Goal: Task Accomplishment & Management: Use online tool/utility

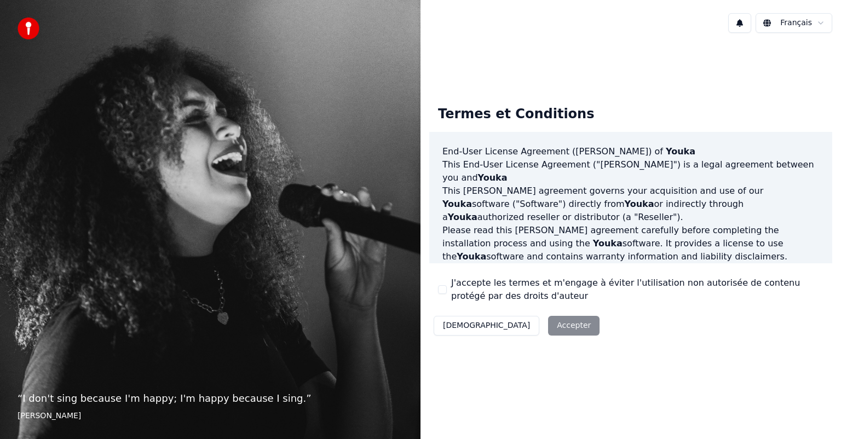
click at [442, 290] on button "J'accepte les termes et m'engage à éviter l'utilisation non autorisée de conten…" at bounding box center [442, 289] width 9 height 9
click at [548, 329] on button "Accepter" at bounding box center [573, 326] width 51 height 20
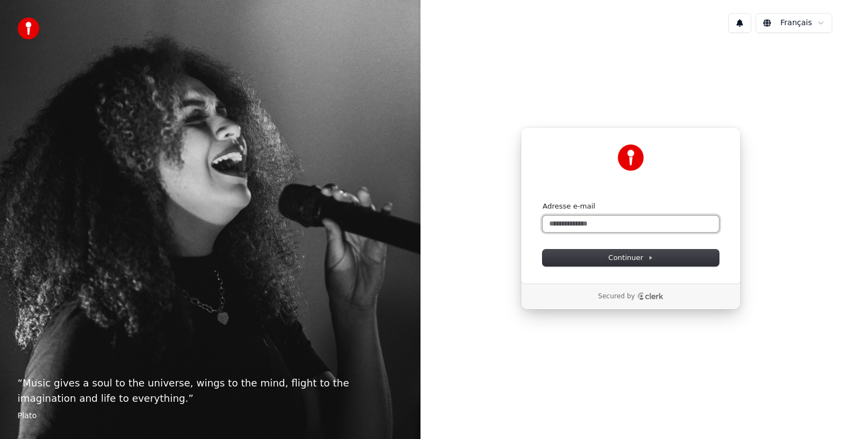
click at [631, 221] on input "Adresse e-mail" at bounding box center [631, 224] width 176 height 16
click at [670, 252] on button "Continuer" at bounding box center [631, 258] width 176 height 16
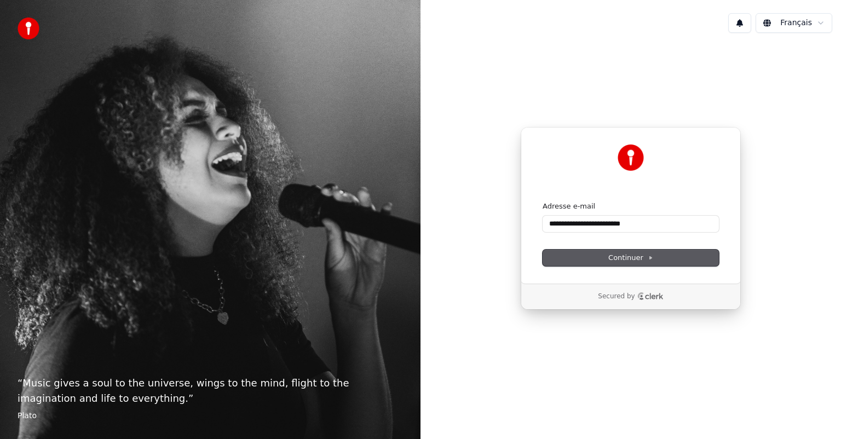
type input "**********"
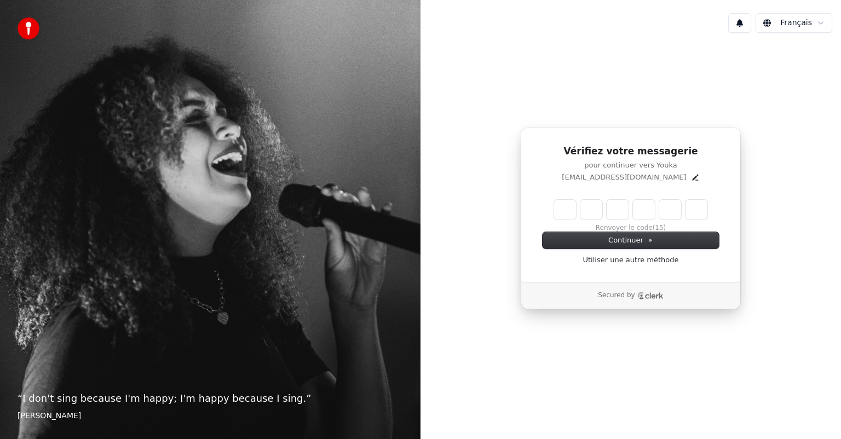
click at [561, 208] on input "Enter verification code" at bounding box center [630, 210] width 153 height 20
type input "******"
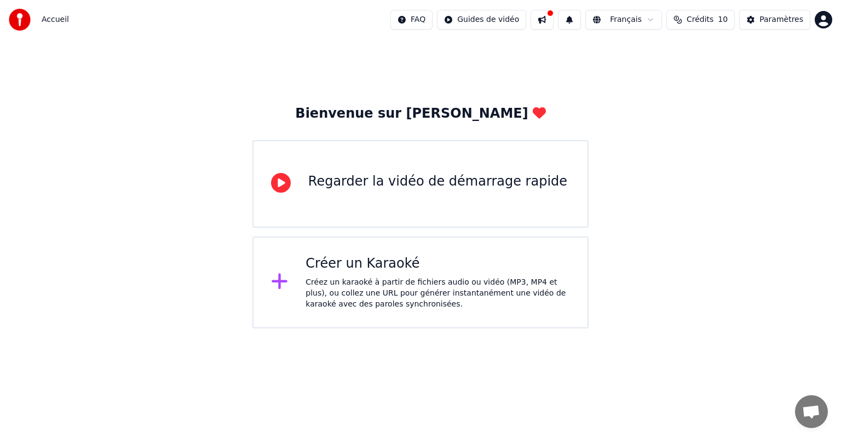
click at [391, 273] on div "Créer un Karaoké Créez un karaoké à partir de fichiers audio ou vidéo (MP3, MP4…" at bounding box center [438, 282] width 265 height 55
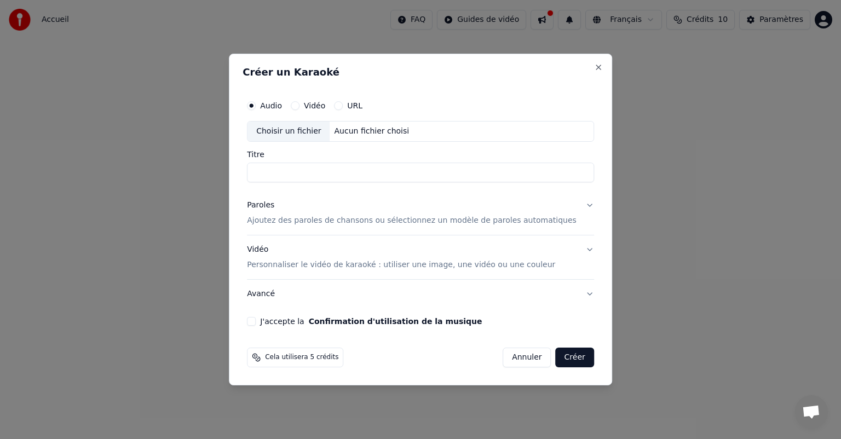
click at [351, 175] on input "Titre" at bounding box center [420, 173] width 347 height 20
type input "*"
type input "**********"
click at [283, 217] on p "Ajoutez des paroles de chansons ou sélectionnez un modèle de paroles automatiqu…" at bounding box center [412, 220] width 330 height 11
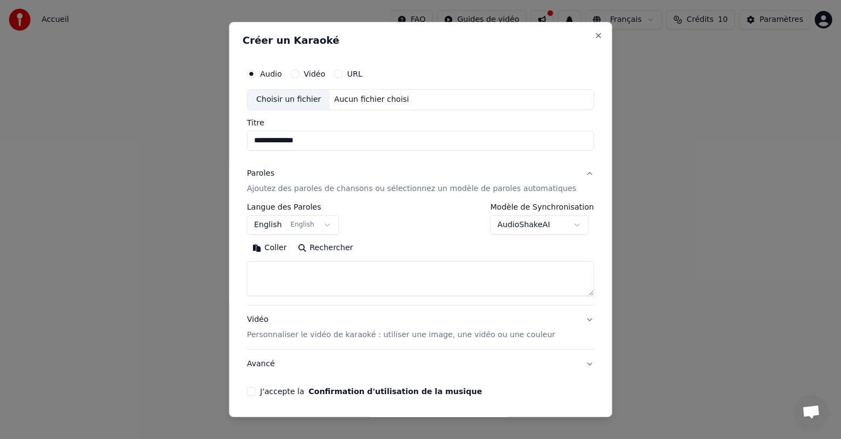
click at [334, 221] on button "English English" at bounding box center [293, 225] width 92 height 20
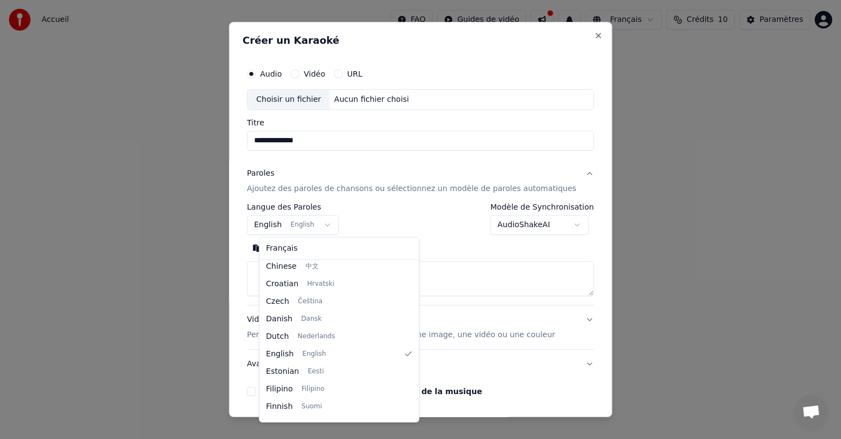
scroll to position [143, 0]
click at [274, 246] on span "Français" at bounding box center [282, 248] width 32 height 11
select select "**"
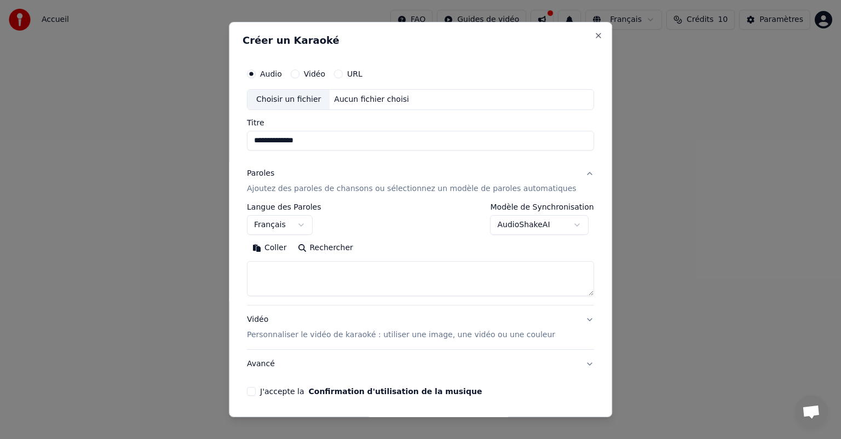
click at [276, 275] on textarea at bounding box center [420, 278] width 347 height 35
paste textarea "**********"
click at [413, 287] on textarea "**********" at bounding box center [404, 278] width 314 height 35
paste textarea "**********"
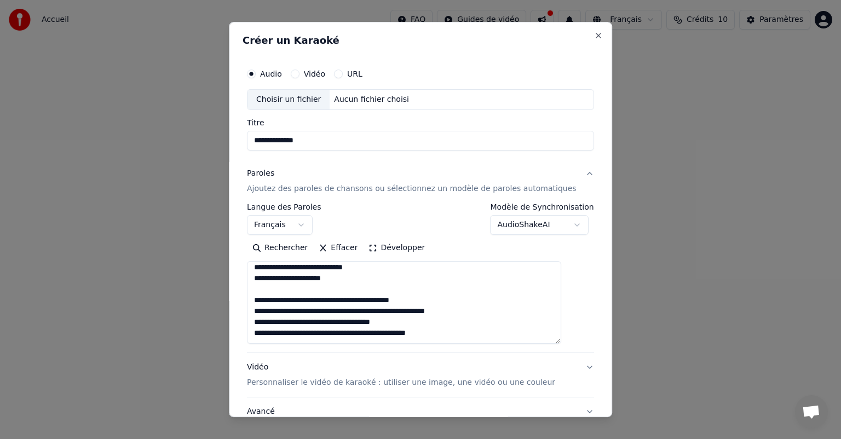
scroll to position [0, 0]
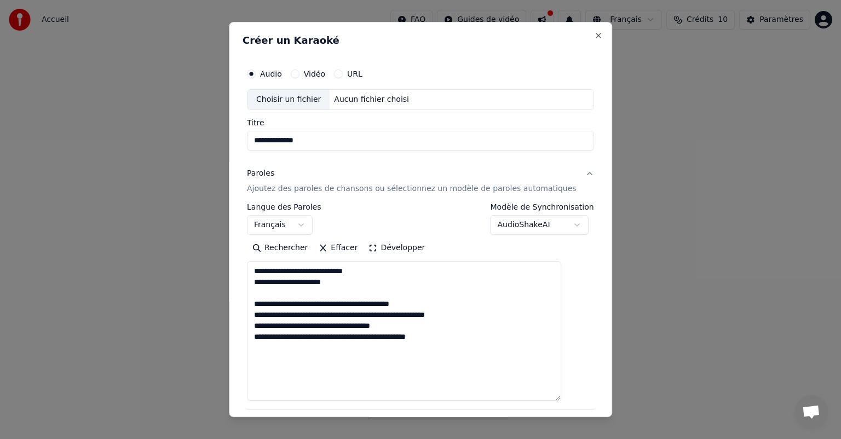
drag, startPoint x: 570, startPoint y: 294, endPoint x: 560, endPoint y: 398, distance: 104.5
click at [560, 398] on textarea "**********" at bounding box center [404, 331] width 314 height 140
type textarea "**********"
drag, startPoint x: 632, startPoint y: 191, endPoint x: 576, endPoint y: 215, distance: 61.6
select select
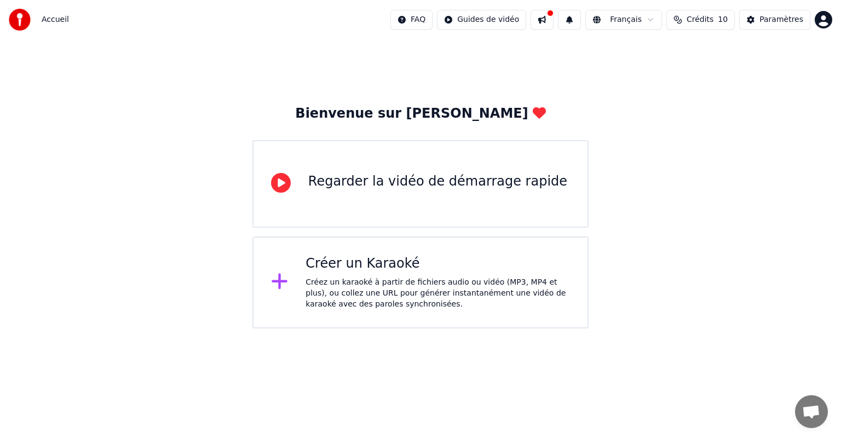
click at [420, 278] on div "Créez un karaoké à partir de fichiers audio ou vidéo (MP3, MP4 et plus), ou col…" at bounding box center [438, 293] width 265 height 33
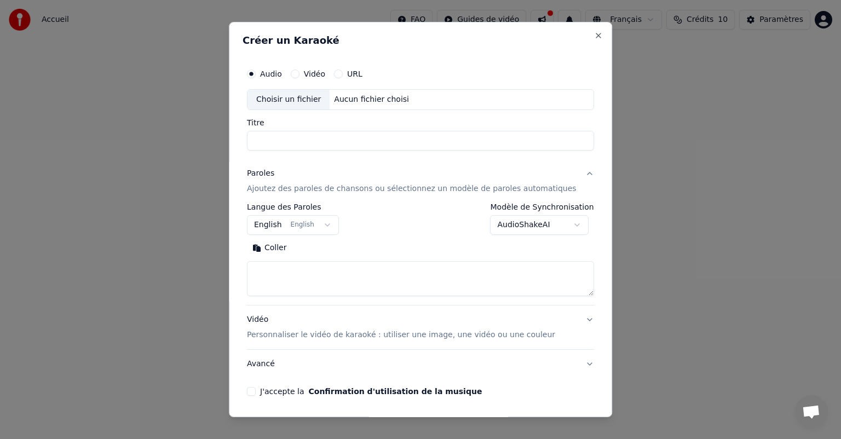
click at [284, 226] on body "**********" at bounding box center [420, 164] width 841 height 329
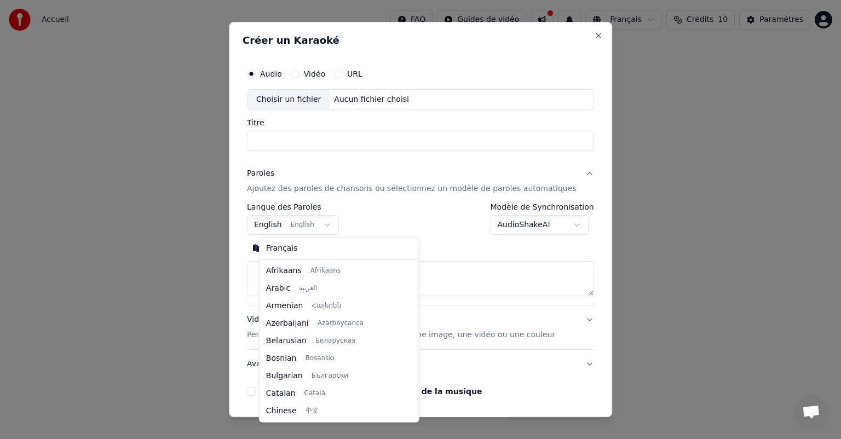
scroll to position [88, 0]
select select "**"
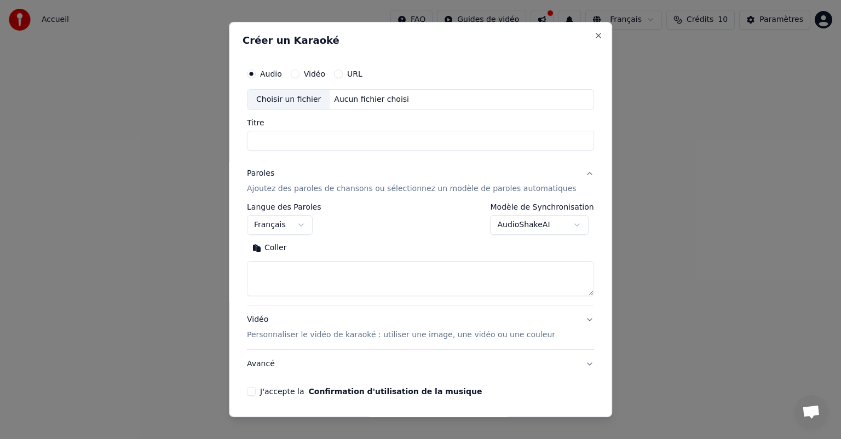
click at [303, 142] on input "Titre" at bounding box center [420, 141] width 347 height 20
type input "**********"
click at [342, 270] on textarea at bounding box center [420, 278] width 347 height 35
click at [388, 268] on textarea at bounding box center [420, 278] width 347 height 35
paste textarea "**********"
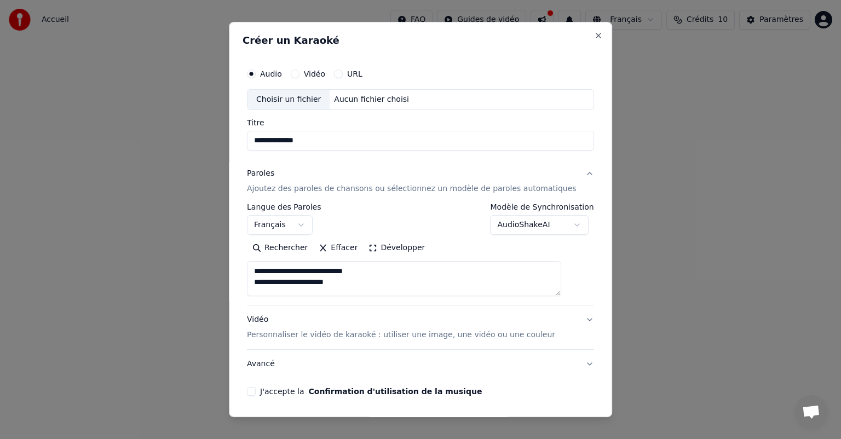
scroll to position [13, 0]
click at [397, 287] on textarea "**********" at bounding box center [404, 278] width 314 height 35
paste textarea "**********"
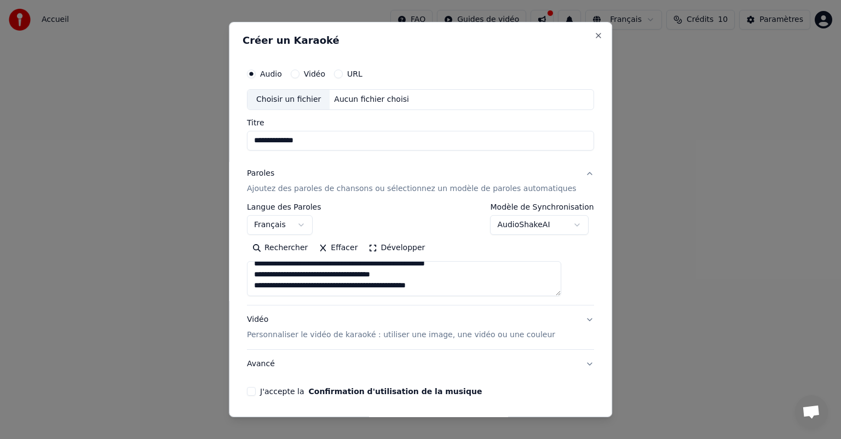
scroll to position [68, 0]
paste textarea "**********"
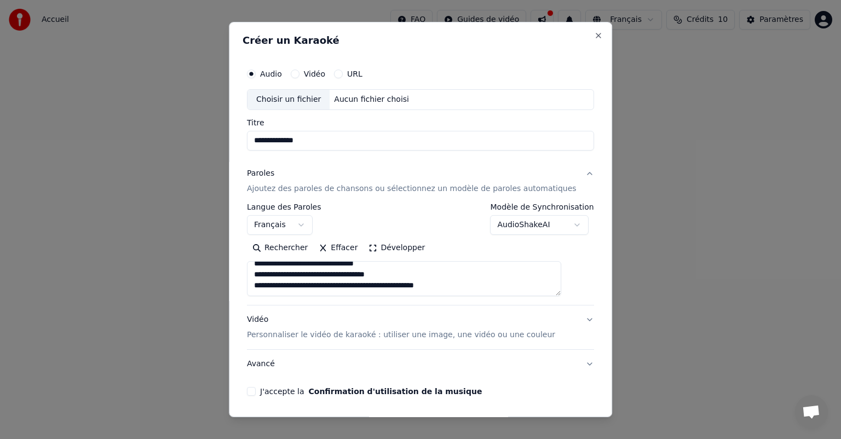
paste textarea "**********"
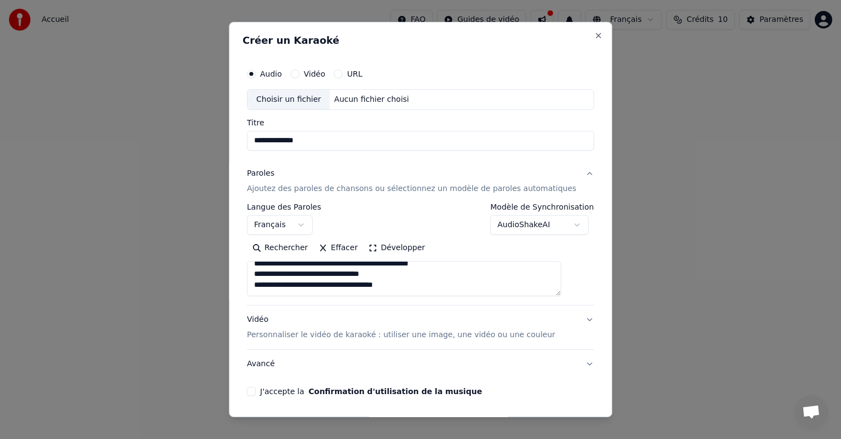
scroll to position [342, 0]
paste textarea "**********"
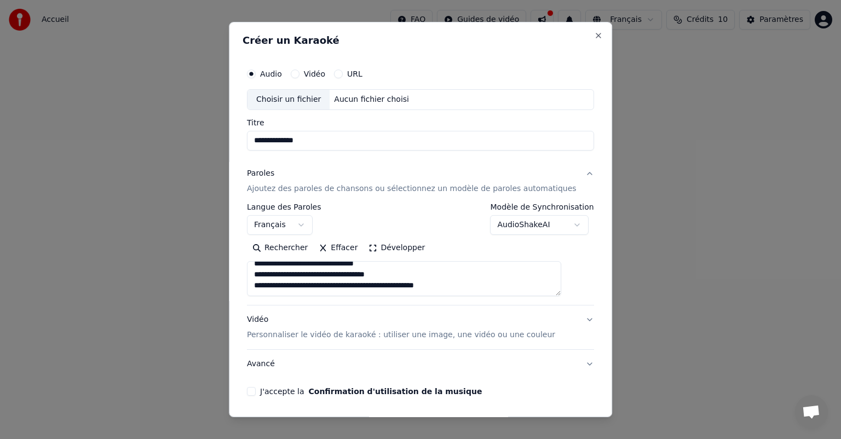
paste textarea "**********"
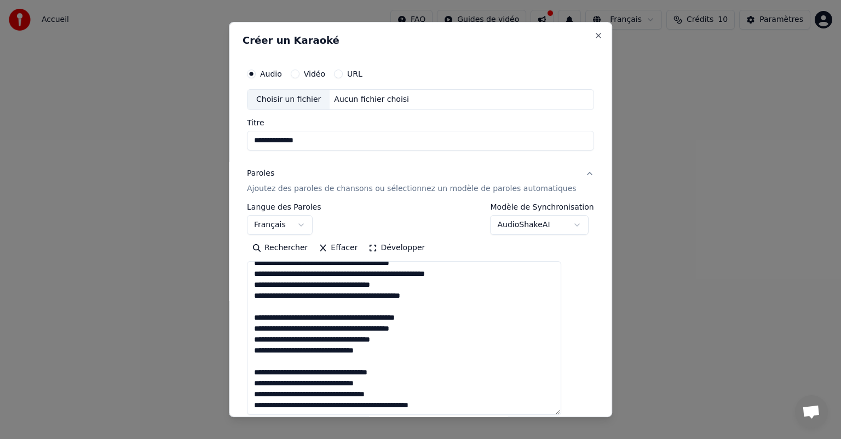
scroll to position [0, 0]
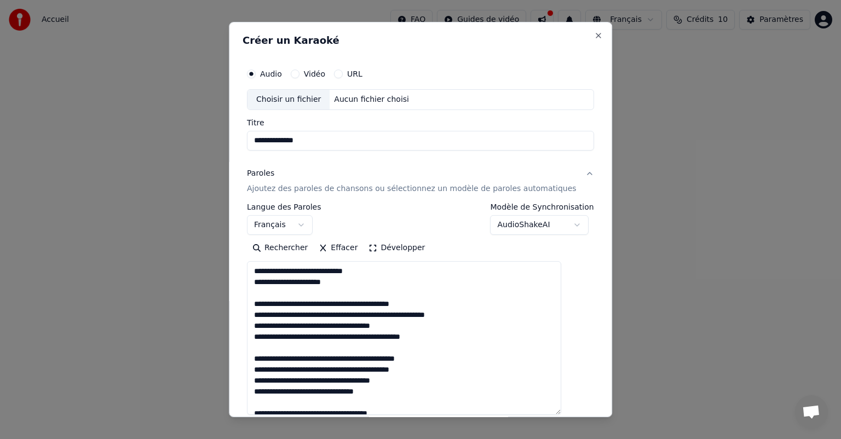
click at [267, 267] on textarea at bounding box center [404, 338] width 314 height 154
paste textarea "**********"
click at [267, 270] on textarea at bounding box center [404, 338] width 314 height 154
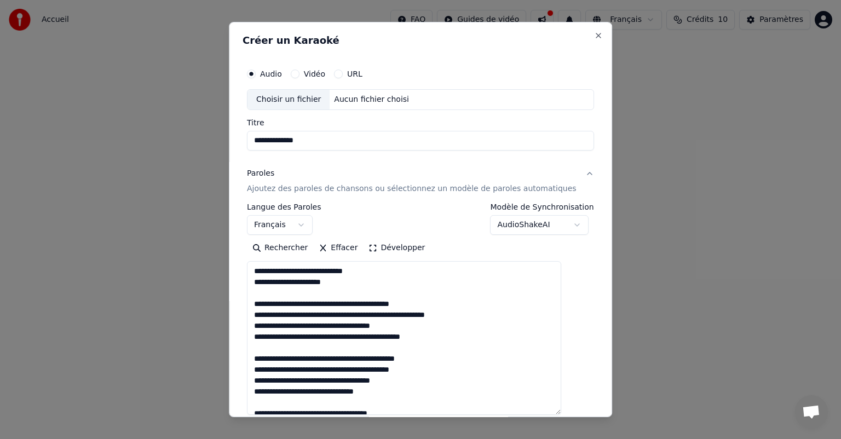
click at [267, 270] on textarea at bounding box center [404, 338] width 314 height 154
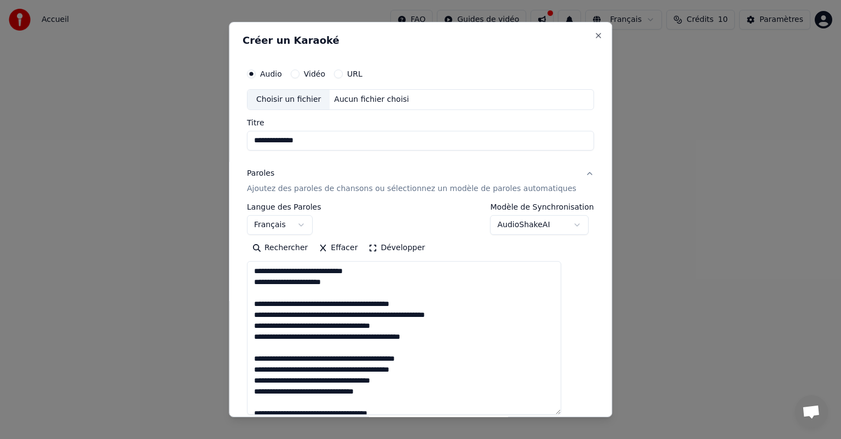
click at [267, 270] on textarea at bounding box center [404, 338] width 314 height 154
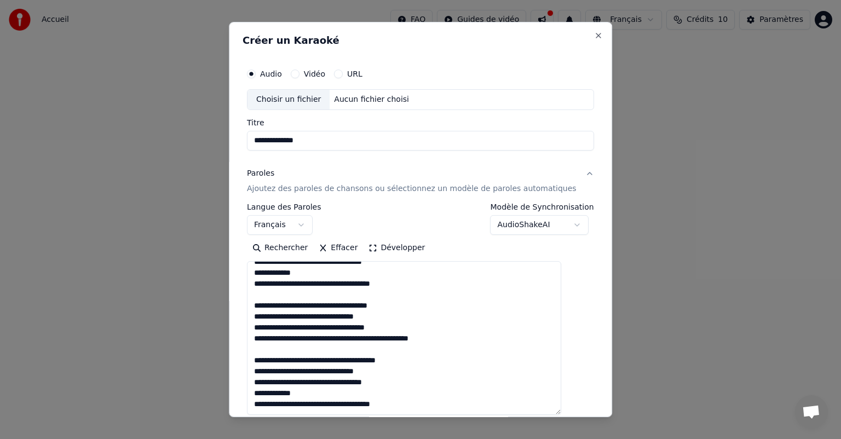
scroll to position [157, 0]
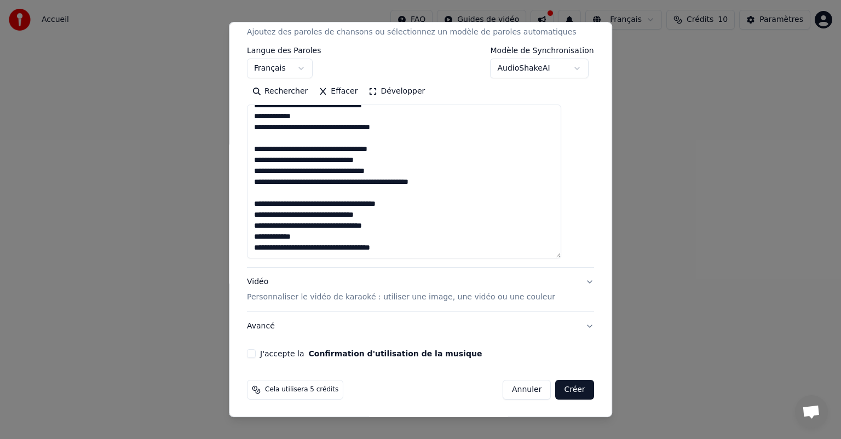
drag, startPoint x: 267, startPoint y: 270, endPoint x: 307, endPoint y: 457, distance: 191.6
click at [307, 329] on html "**********" at bounding box center [420, 164] width 841 height 329
click at [517, 234] on textarea at bounding box center [404, 182] width 314 height 154
type textarea "**********"
click at [454, 301] on p "Personnaliser le vidéo de karaoké : utiliser une image, une vidéo ou une couleur" at bounding box center [401, 297] width 308 height 11
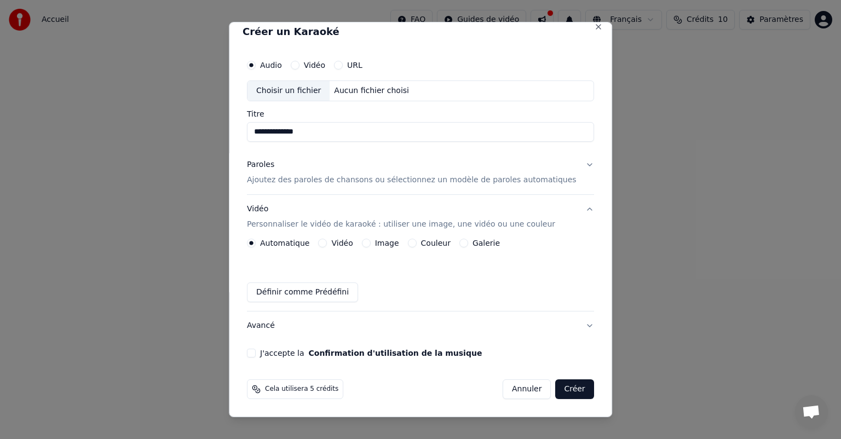
scroll to position [8, 0]
click at [412, 179] on p "Ajoutez des paroles de chansons ou sélectionnez un modèle de paroles automatiqu…" at bounding box center [412, 180] width 330 height 11
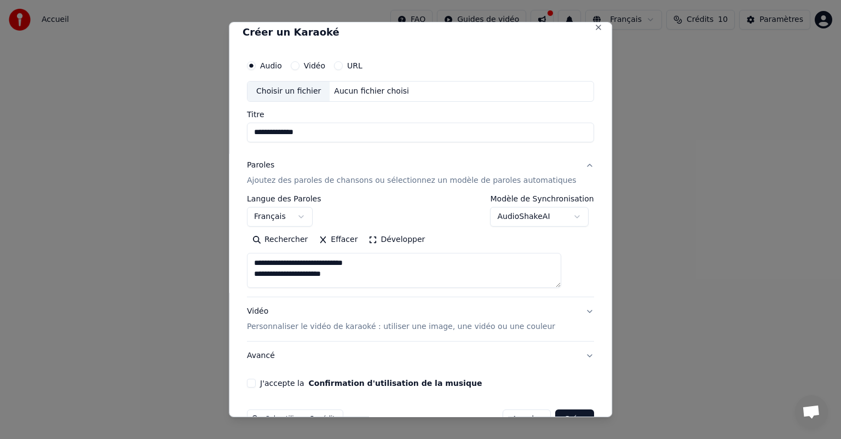
click at [408, 326] on p "Personnaliser le vidéo de karaoké : utiliser une image, une vidéo ou une couleur" at bounding box center [401, 327] width 308 height 11
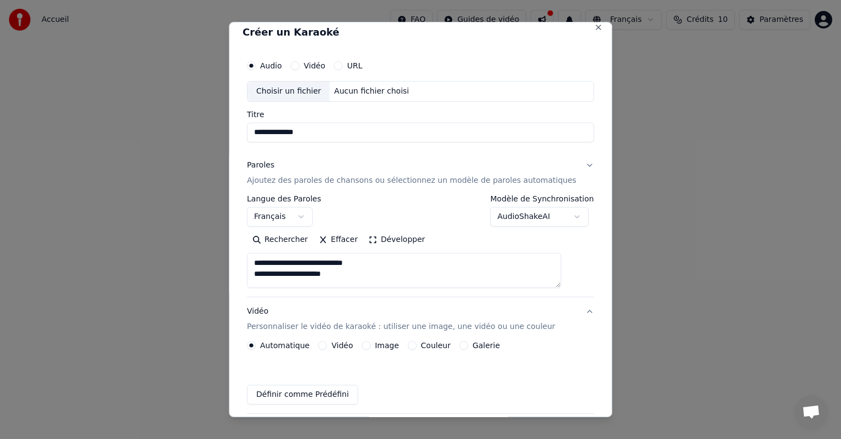
click at [408, 414] on button "Avancé" at bounding box center [420, 428] width 347 height 28
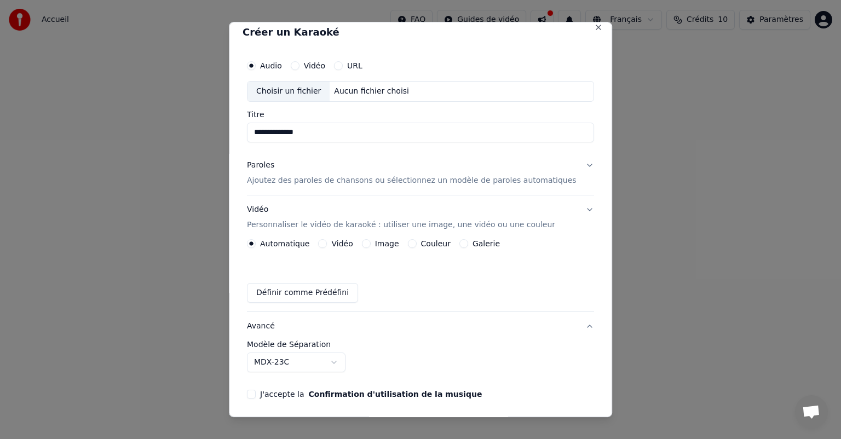
scroll to position [0, 0]
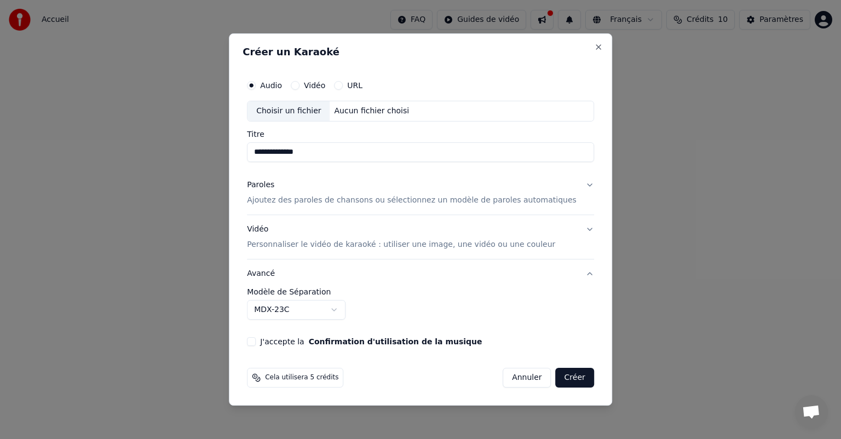
click at [387, 243] on p "Personnaliser le vidéo de karaoké : utiliser une image, une vidéo ou une couleur" at bounding box center [401, 244] width 308 height 11
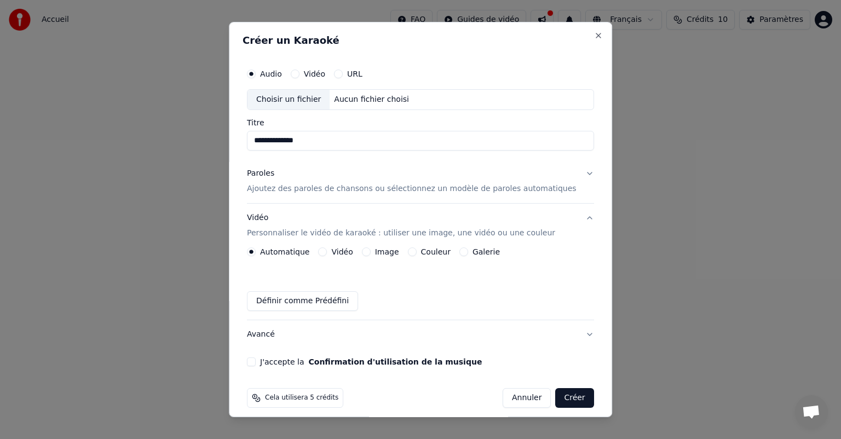
click at [417, 253] on button "Couleur" at bounding box center [412, 252] width 9 height 9
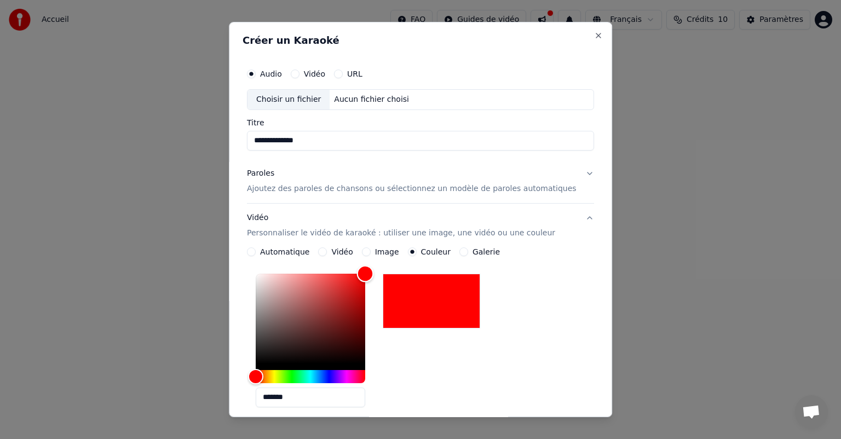
drag, startPoint x: 272, startPoint y: 365, endPoint x: 382, endPoint y: 237, distance: 169.4
click at [382, 237] on div "**********" at bounding box center [420, 358] width 347 height 308
type input "*******"
click at [356, 376] on div "Hue" at bounding box center [311, 376] width 110 height 13
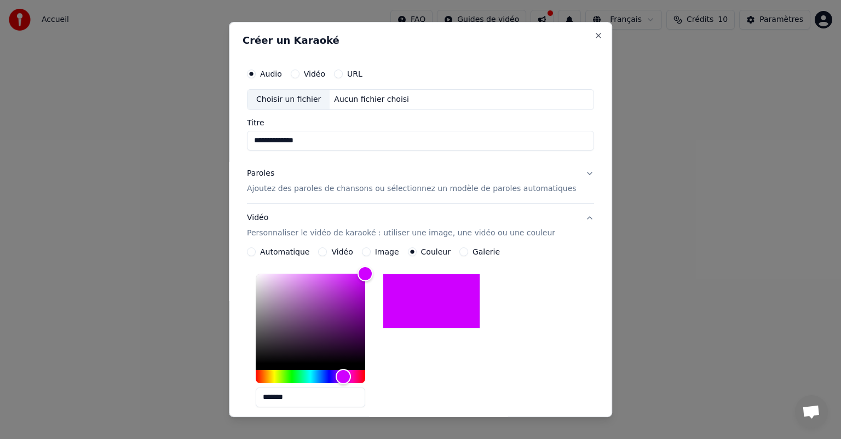
click at [408, 364] on div "*******" at bounding box center [420, 343] width 347 height 147
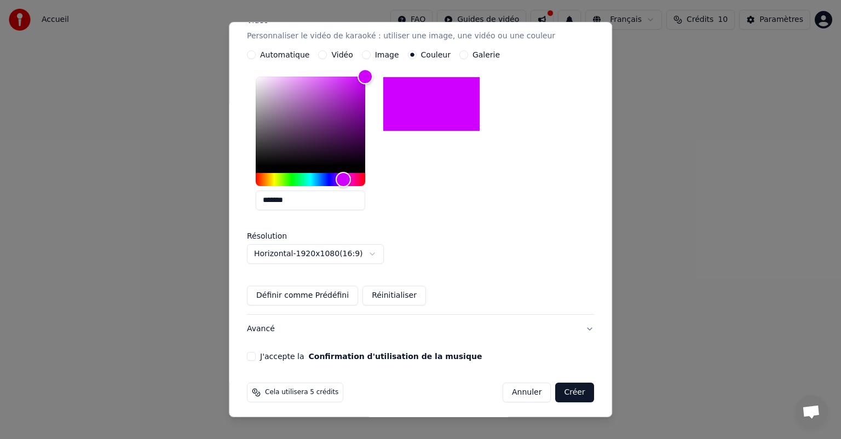
scroll to position [199, 0]
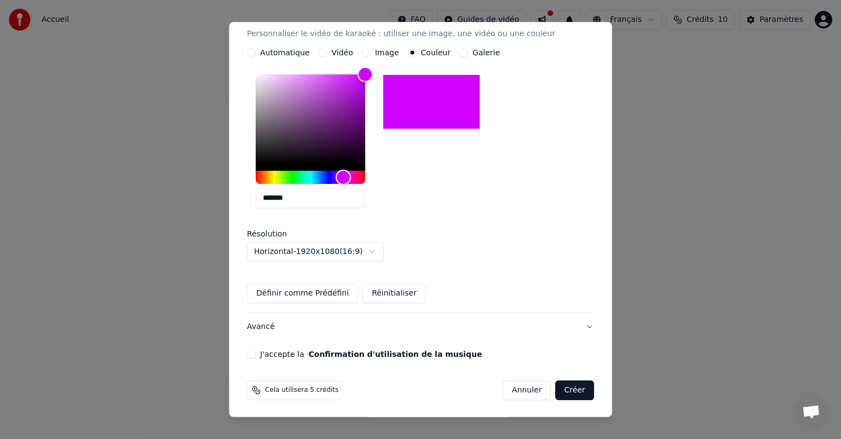
click at [256, 357] on button "J'accepte la Confirmation d'utilisation de la musique" at bounding box center [251, 354] width 9 height 9
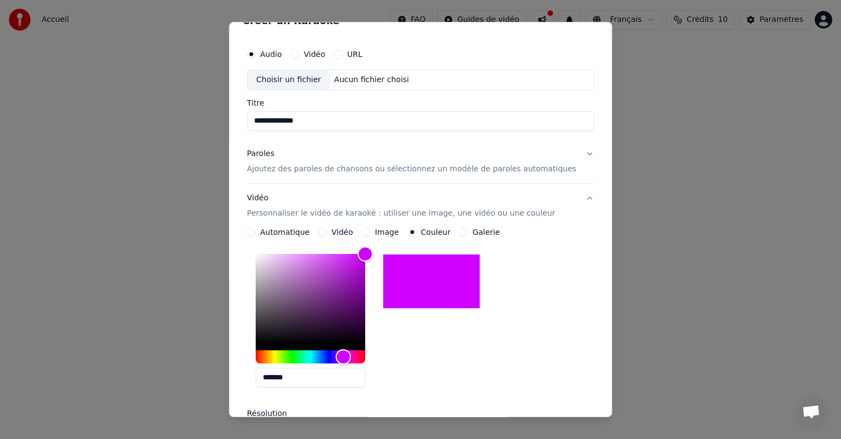
scroll to position [0, 0]
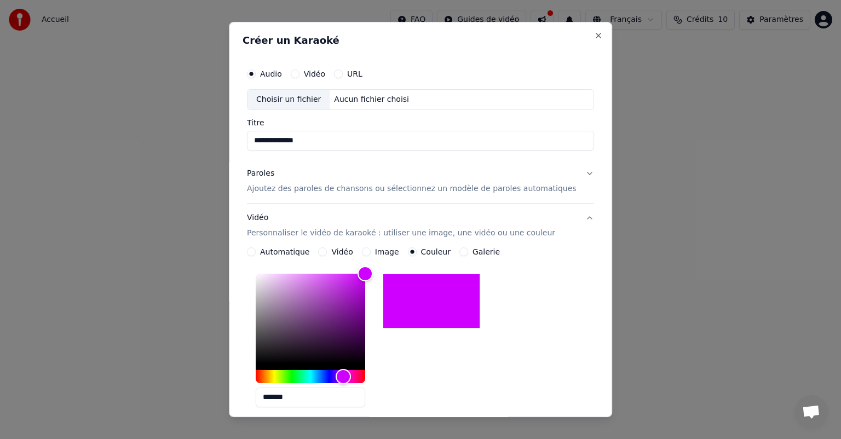
click at [296, 100] on div "Choisir un fichier" at bounding box center [289, 100] width 82 height 20
click at [302, 100] on div "Choisir un fichier" at bounding box center [289, 100] width 82 height 20
type input "**********"
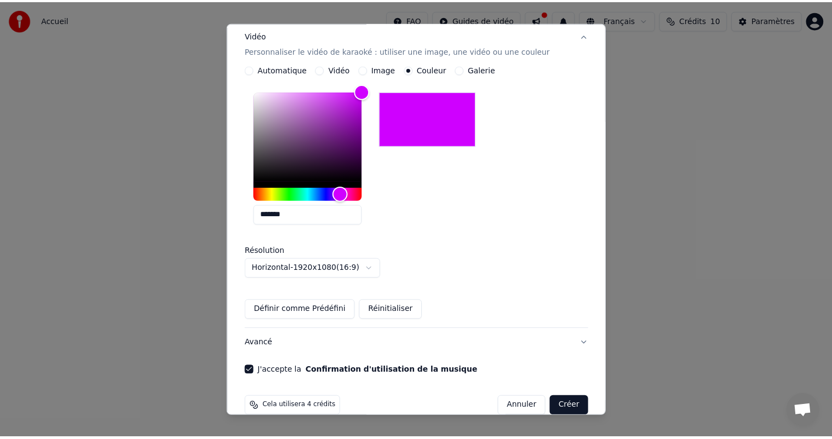
scroll to position [199, 0]
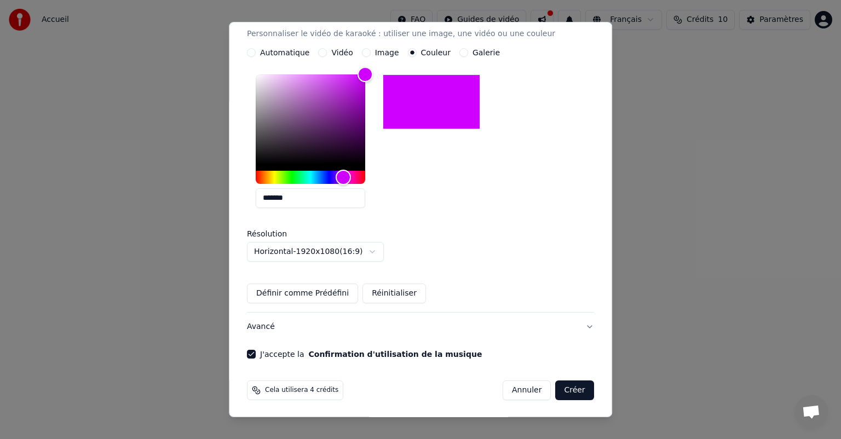
click at [557, 393] on button "Créer" at bounding box center [575, 391] width 38 height 20
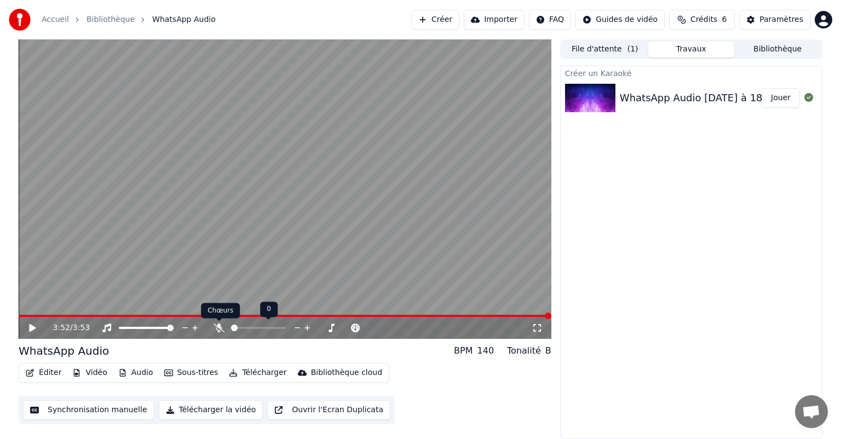
click at [216, 330] on icon at bounding box center [219, 328] width 11 height 9
click at [30, 326] on icon at bounding box center [32, 328] width 7 height 8
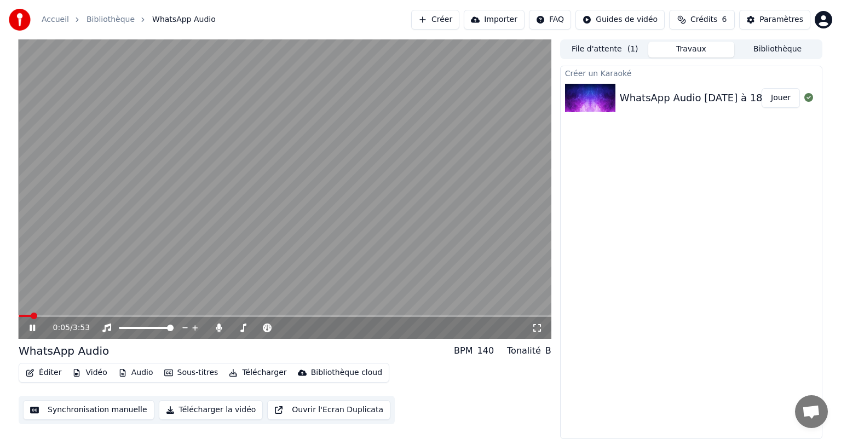
click at [31, 329] on icon at bounding box center [32, 328] width 5 height 7
click at [48, 373] on button "Éditer" at bounding box center [43, 372] width 44 height 15
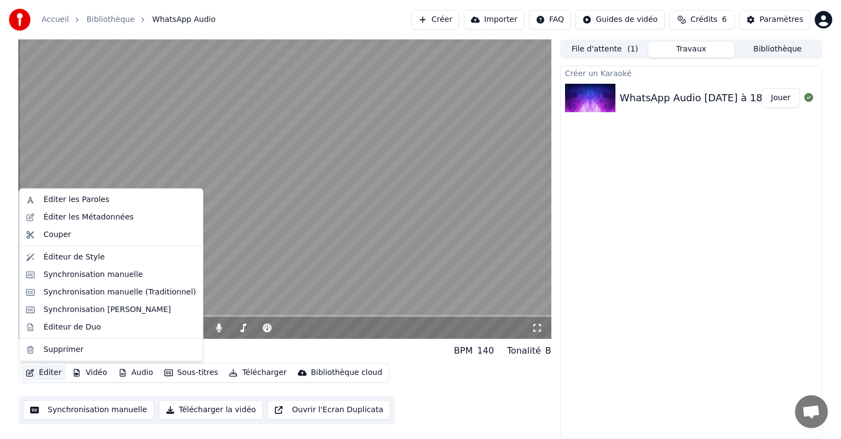
click at [3, 352] on div "0:05 / 3:53 WhatsApp Audio BPM 140 Tonalité B Éditer Vidéo Audio Sous-titres Té…" at bounding box center [420, 239] width 841 height 400
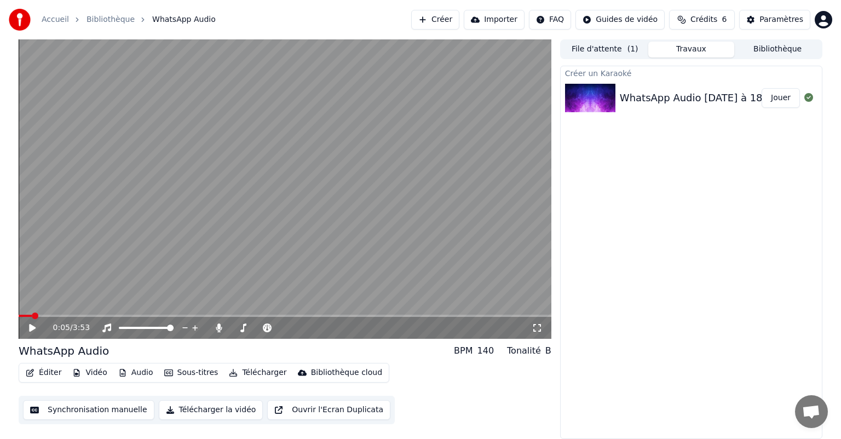
click at [32, 349] on div "WhatsApp Audio" at bounding box center [64, 350] width 90 height 15
click at [611, 46] on button "File d'attente ( 1 )" at bounding box center [605, 50] width 87 height 16
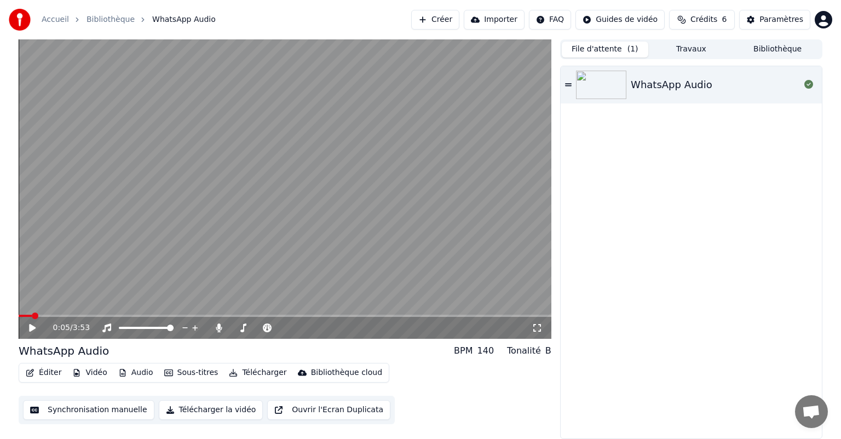
click at [611, 46] on button "File d'attente ( 1 )" at bounding box center [605, 50] width 87 height 16
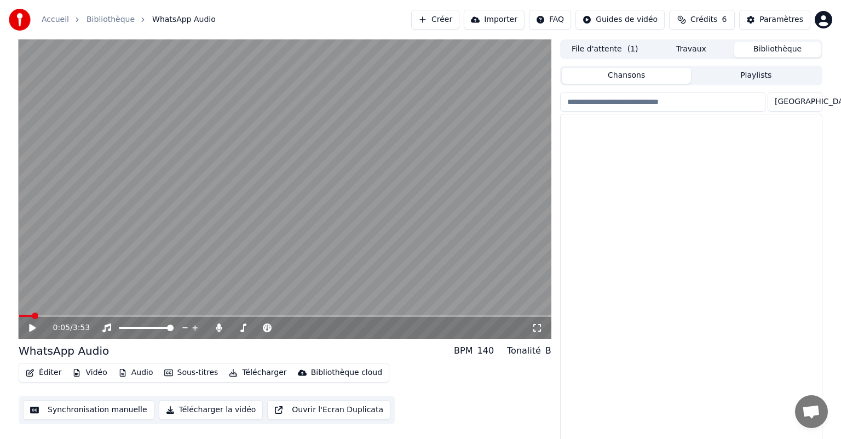
click at [795, 51] on button "Bibliothèque" at bounding box center [778, 50] width 87 height 16
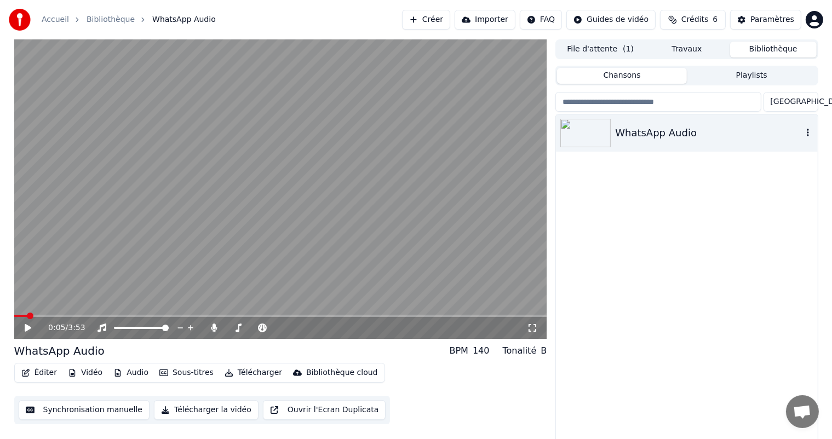
click at [806, 134] on icon "button" at bounding box center [808, 132] width 11 height 9
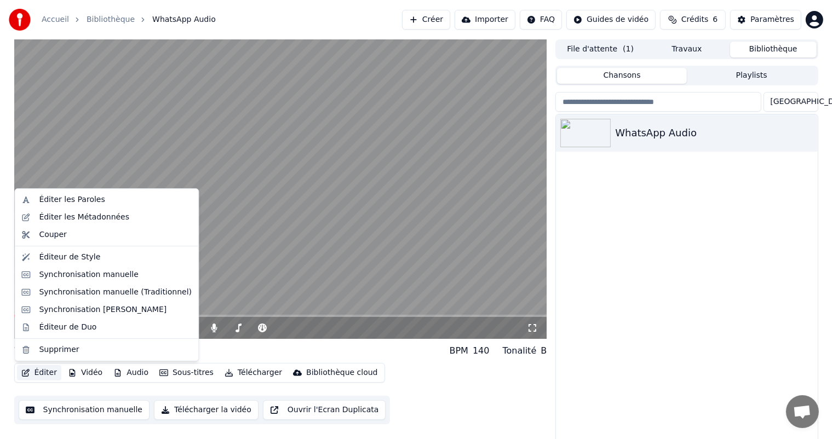
click at [41, 372] on button "Éditer" at bounding box center [39, 372] width 44 height 15
click at [60, 204] on div "Éditer les Paroles" at bounding box center [72, 199] width 66 height 11
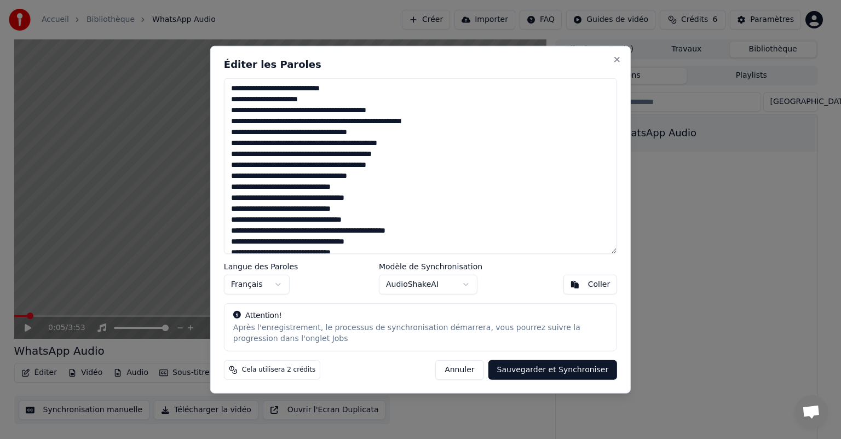
click at [477, 370] on button "Annuler" at bounding box center [459, 370] width 48 height 20
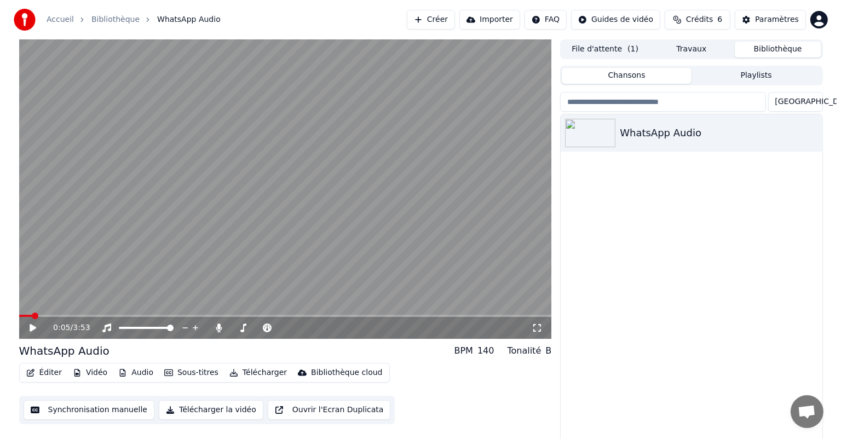
scroll to position [4, 0]
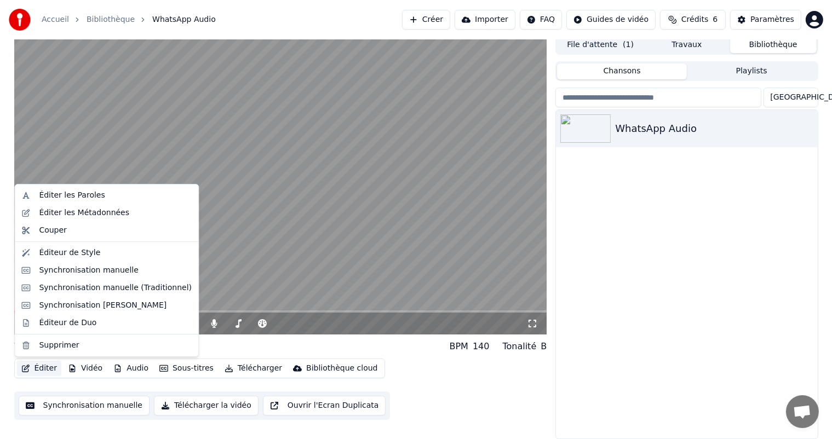
click at [36, 362] on button "Éditer" at bounding box center [39, 368] width 44 height 15
click at [56, 217] on div "Éditer les Métadonnées" at bounding box center [84, 213] width 90 height 11
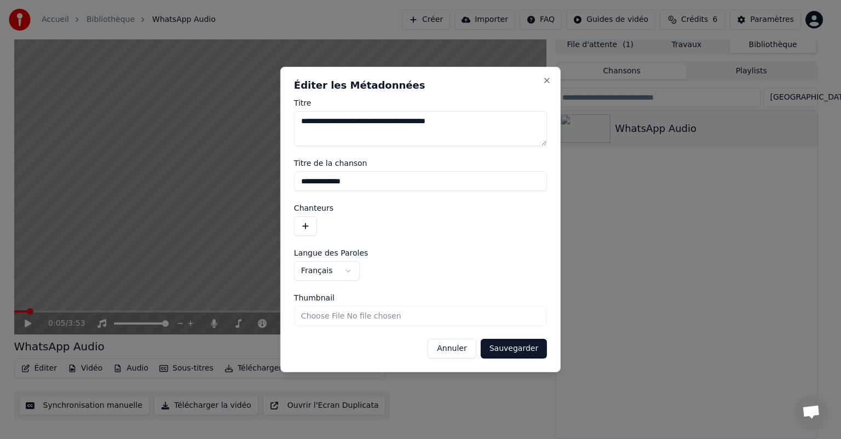
click at [508, 122] on textarea "**********" at bounding box center [420, 128] width 253 height 35
type textarea "**********"
click at [397, 184] on input "**********" at bounding box center [420, 181] width 253 height 20
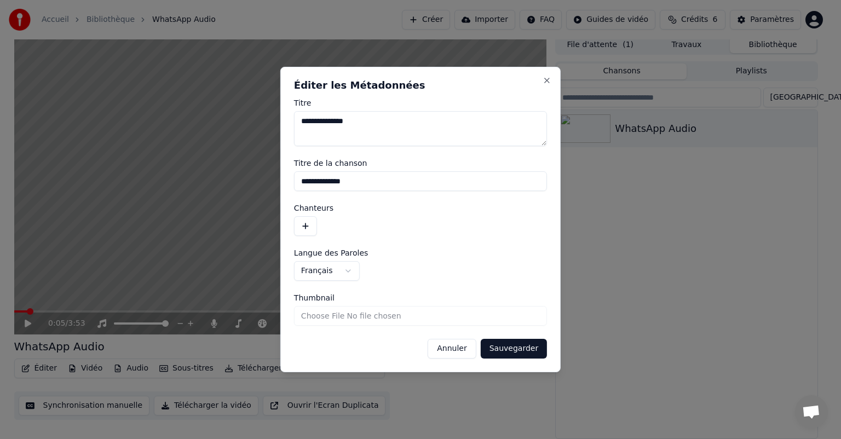
click at [397, 184] on input "**********" at bounding box center [420, 181] width 253 height 20
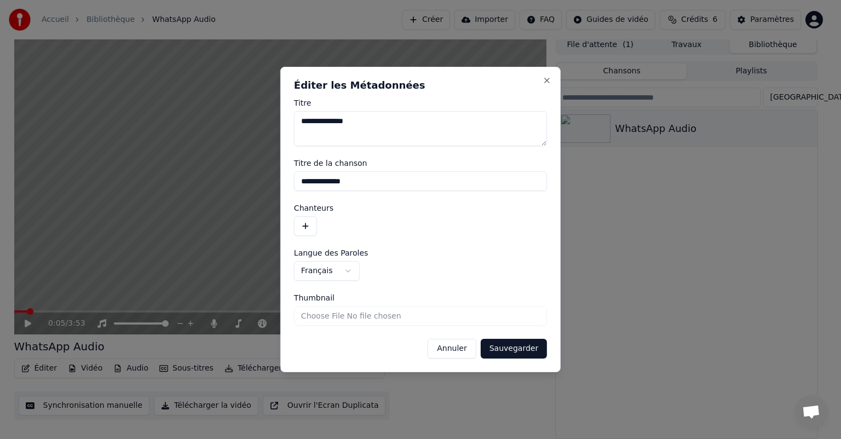
type input "**********"
click at [298, 230] on button "button" at bounding box center [305, 226] width 23 height 20
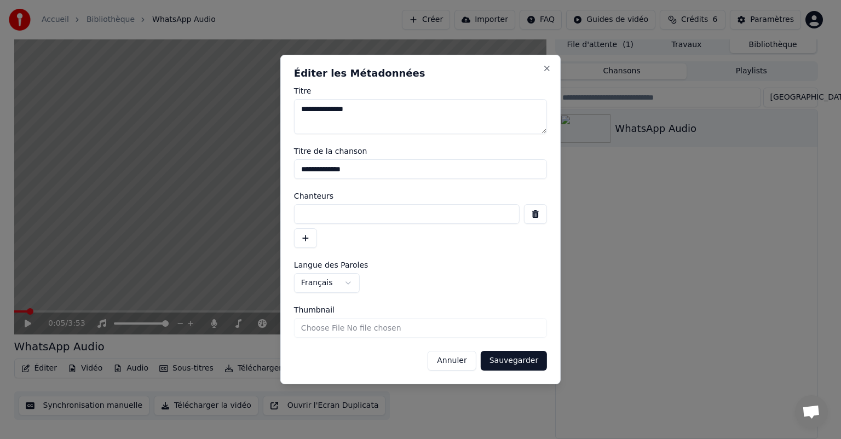
click at [315, 216] on input at bounding box center [407, 214] width 226 height 20
type input "******"
click at [513, 360] on button "Sauvegarder" at bounding box center [514, 361] width 66 height 20
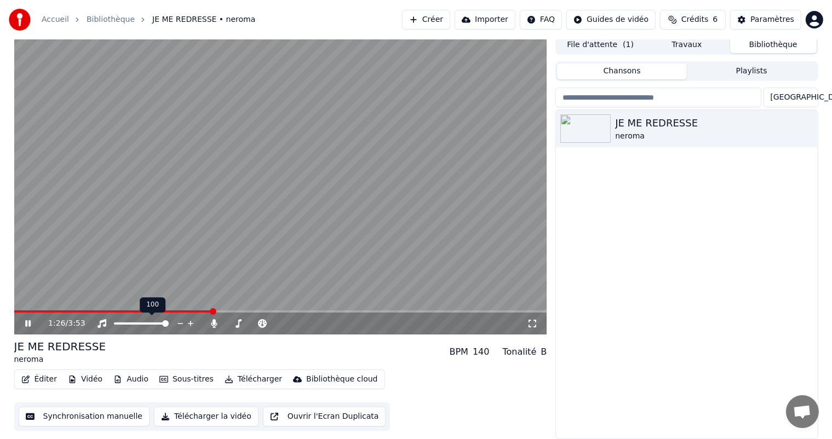
click at [25, 325] on icon at bounding box center [27, 323] width 5 height 7
click at [50, 383] on button "Éditer" at bounding box center [39, 379] width 44 height 15
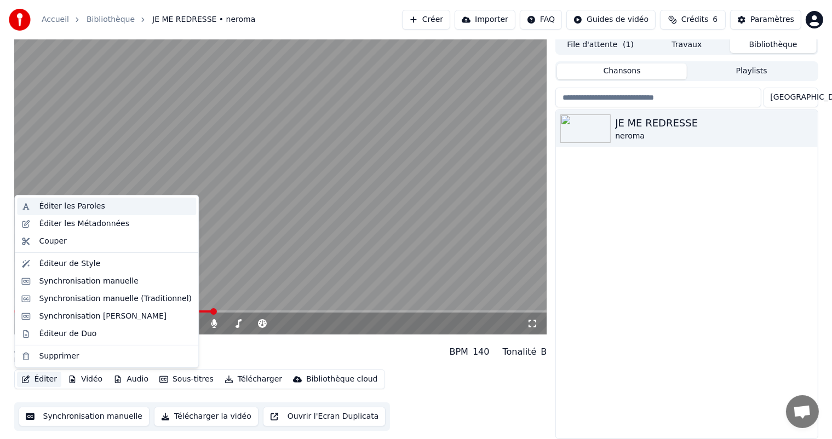
click at [69, 204] on div "Éditer les Paroles" at bounding box center [72, 206] width 66 height 11
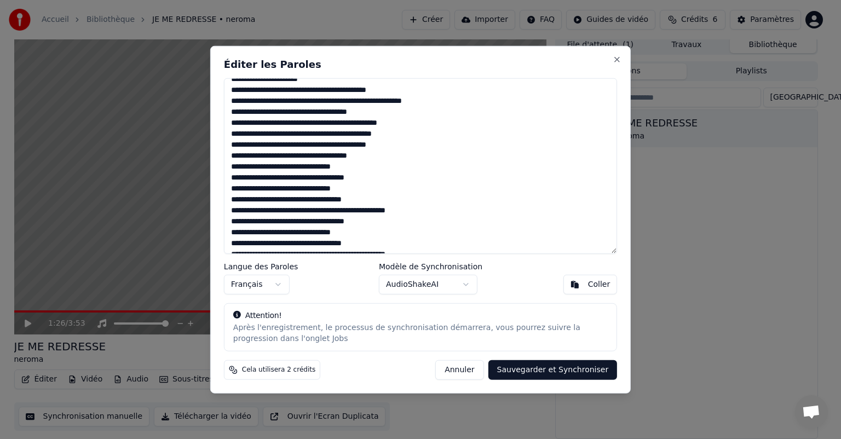
scroll to position [0, 0]
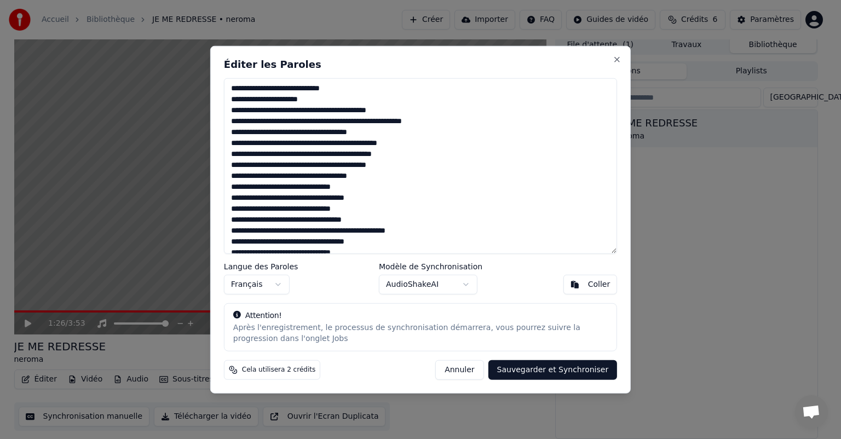
click at [305, 99] on textarea at bounding box center [420, 166] width 393 height 176
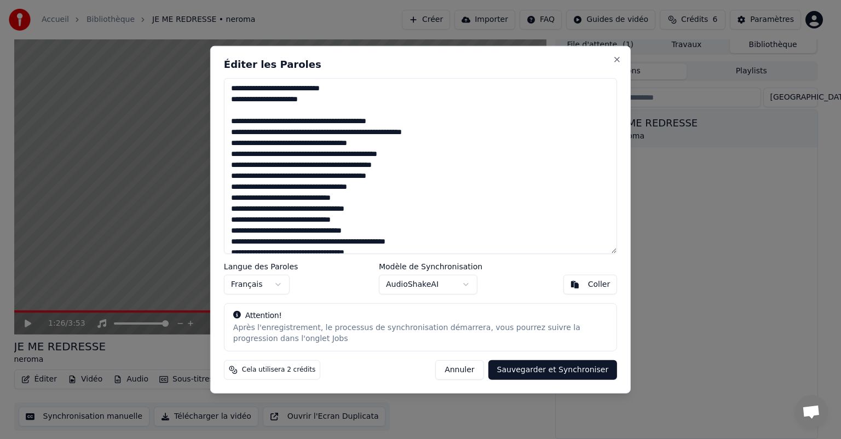
click at [397, 153] on textarea at bounding box center [420, 166] width 393 height 176
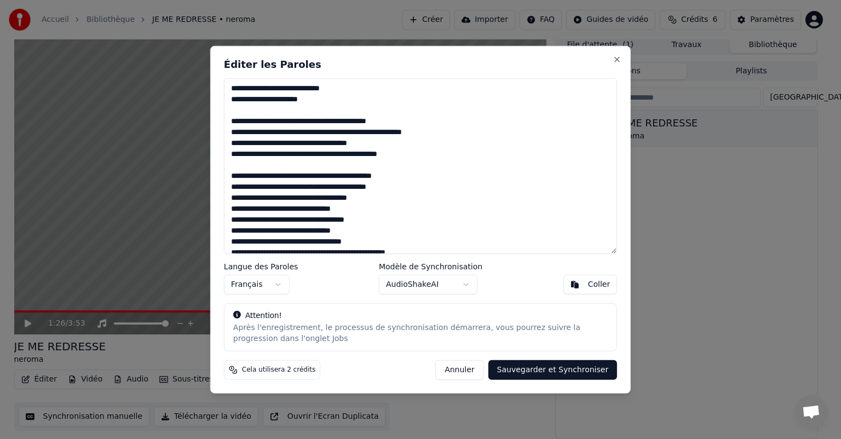
click at [351, 210] on textarea at bounding box center [420, 166] width 393 height 176
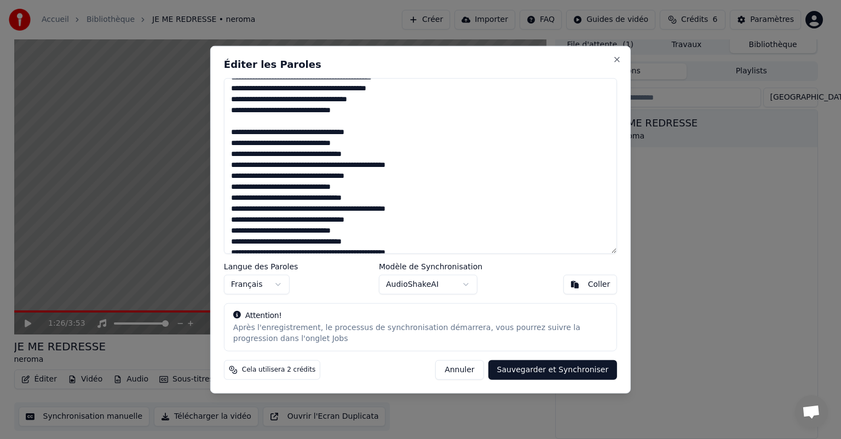
scroll to position [106, 0]
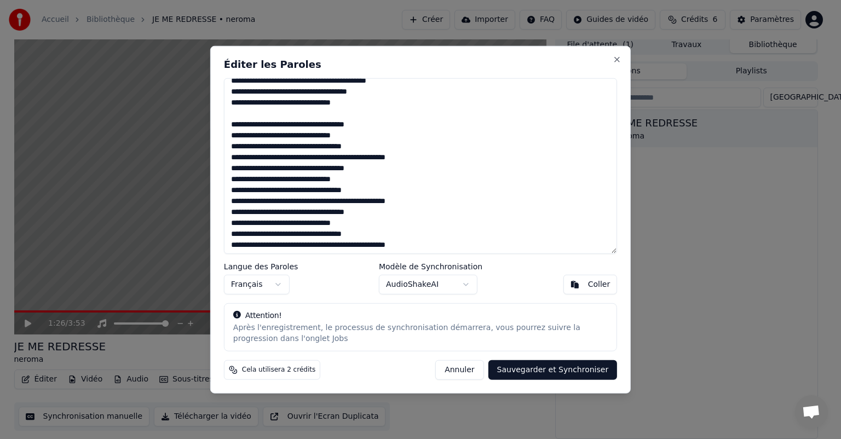
click at [412, 154] on textarea at bounding box center [420, 166] width 393 height 176
click at [417, 210] on textarea at bounding box center [420, 166] width 393 height 176
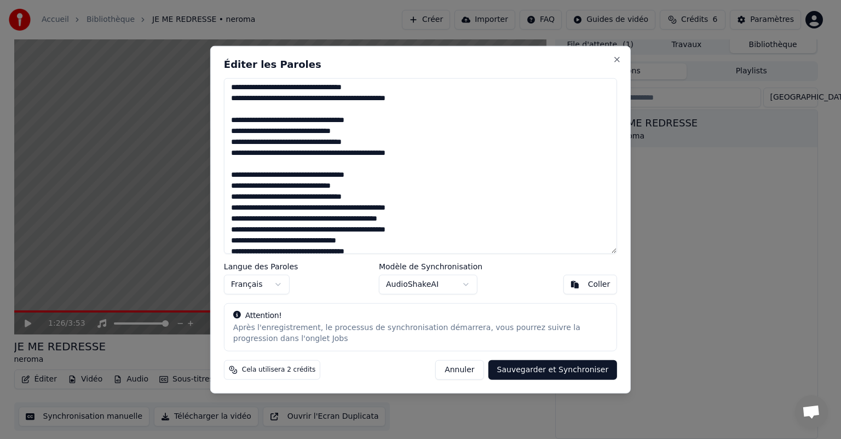
scroll to position [168, 0]
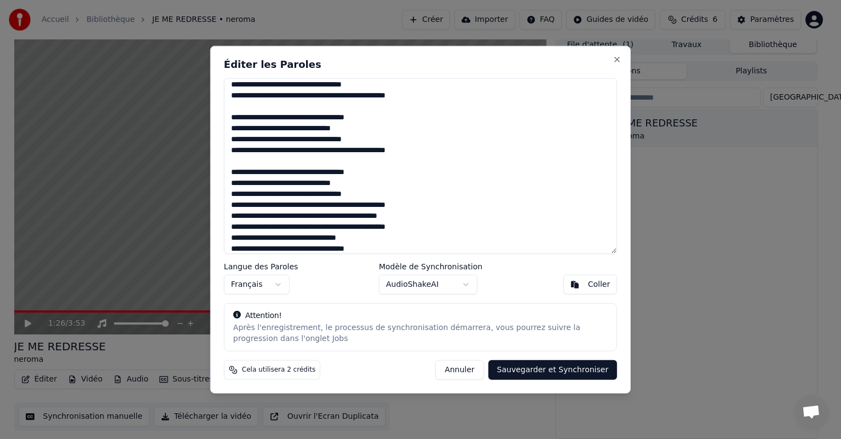
click at [415, 204] on textarea at bounding box center [420, 166] width 393 height 176
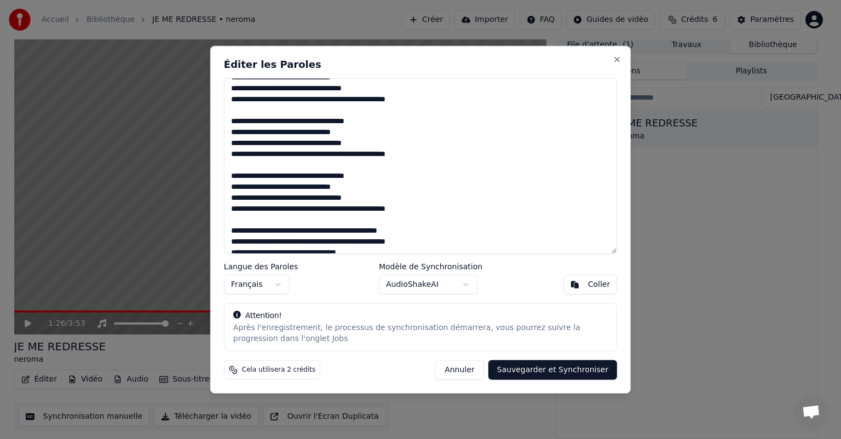
scroll to position [164, 0]
click at [234, 173] on textarea at bounding box center [420, 166] width 393 height 176
click at [234, 174] on textarea at bounding box center [420, 166] width 393 height 176
click at [416, 209] on textarea at bounding box center [420, 166] width 393 height 176
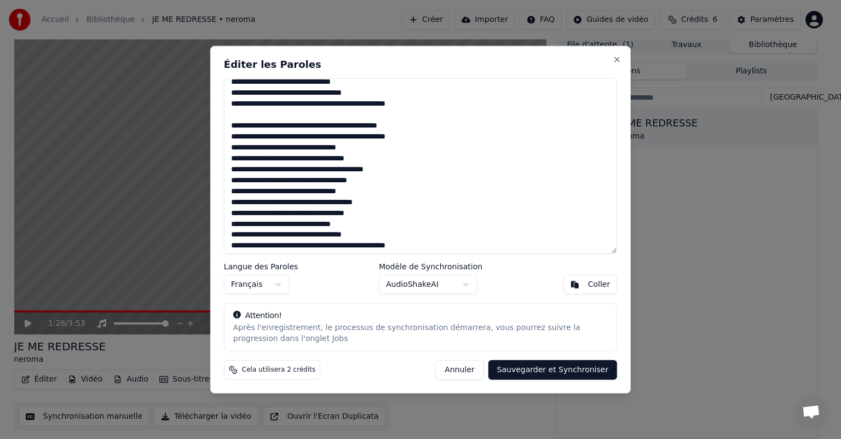
scroll to position [227, 0]
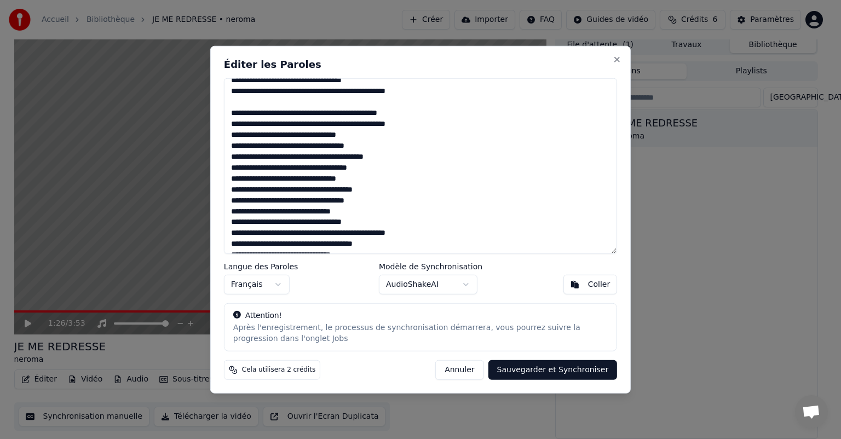
click at [371, 147] on textarea at bounding box center [420, 166] width 393 height 176
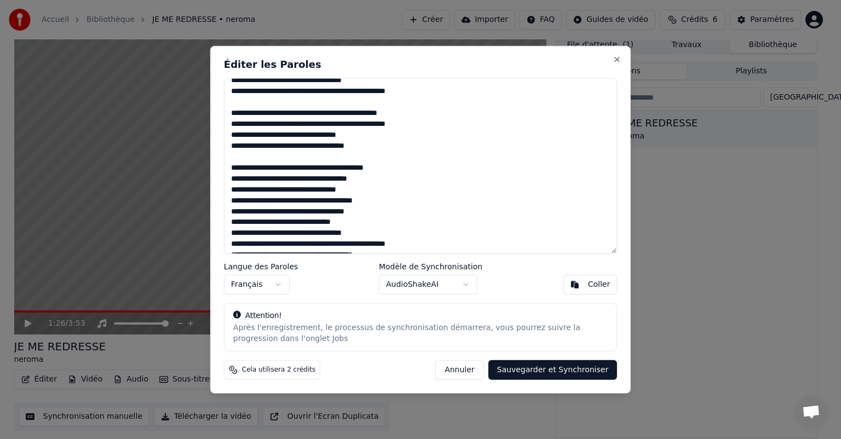
click at [393, 199] on textarea at bounding box center [420, 166] width 393 height 176
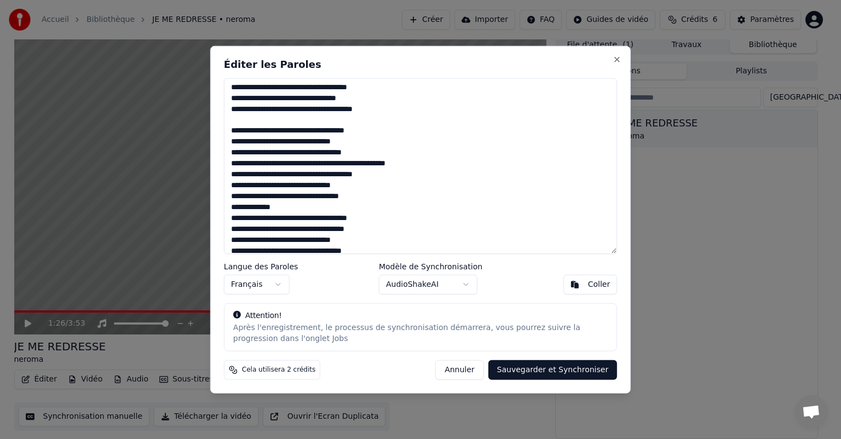
scroll to position [324, 0]
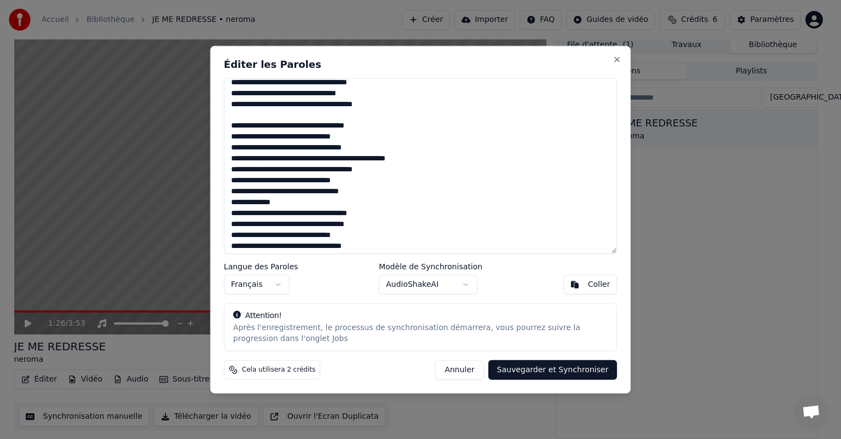
click at [382, 168] on textarea at bounding box center [420, 166] width 393 height 176
click at [415, 157] on textarea at bounding box center [420, 166] width 393 height 176
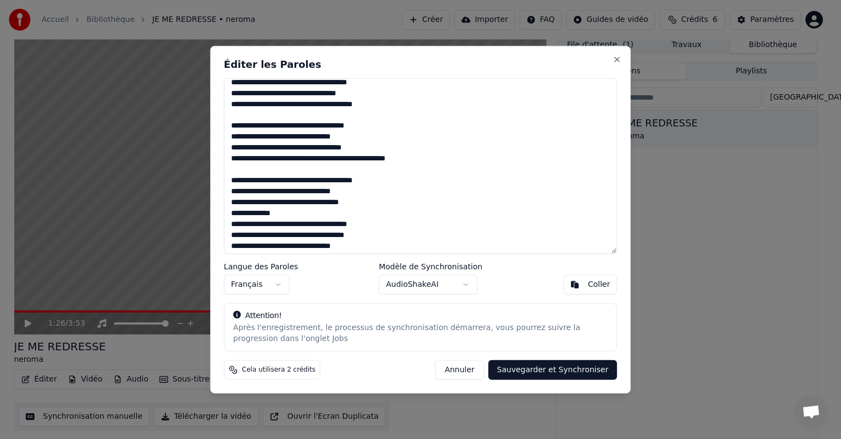
click at [369, 226] on textarea at bounding box center [420, 166] width 393 height 176
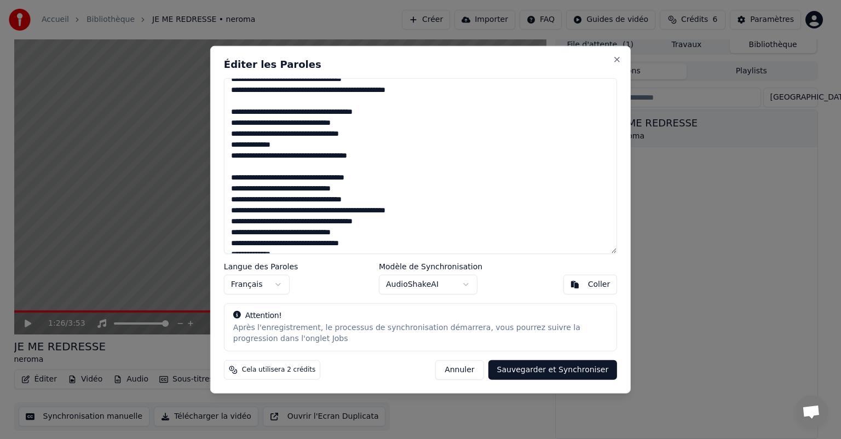
scroll to position [414, 0]
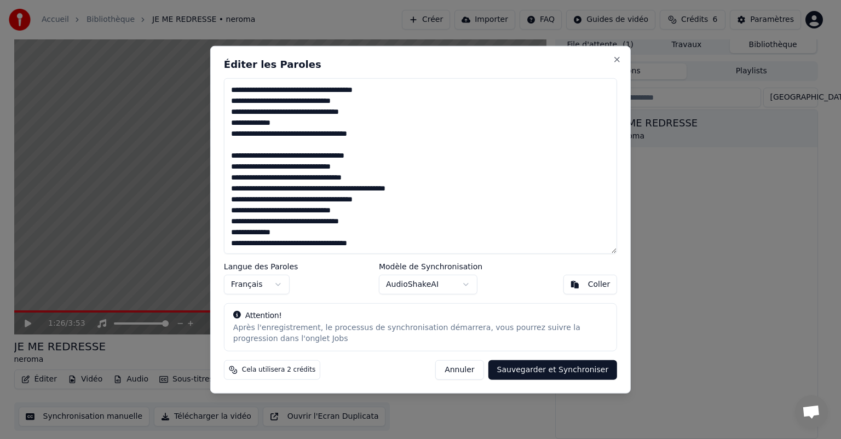
click at [412, 189] on textarea at bounding box center [420, 166] width 393 height 176
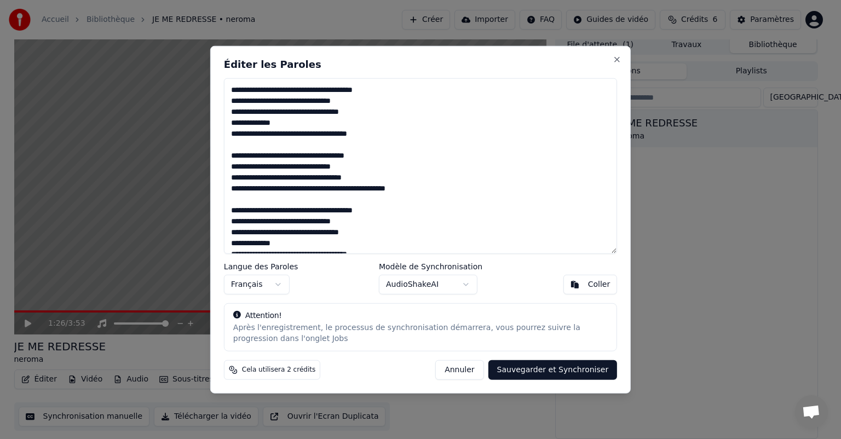
scroll to position [425, 0]
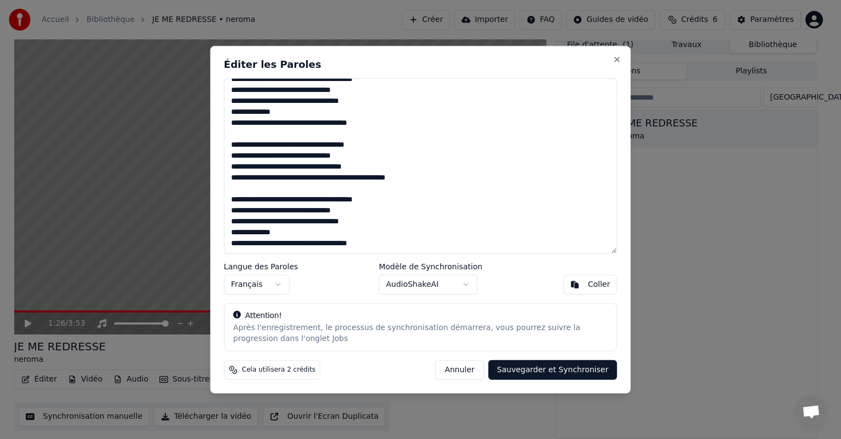
type textarea "**********"
click at [557, 370] on button "Sauvegarder et Synchroniser" at bounding box center [553, 370] width 129 height 20
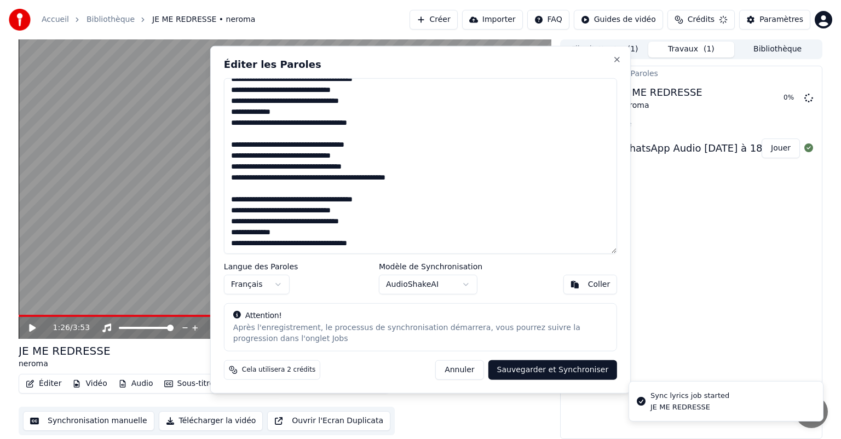
scroll to position [0, 0]
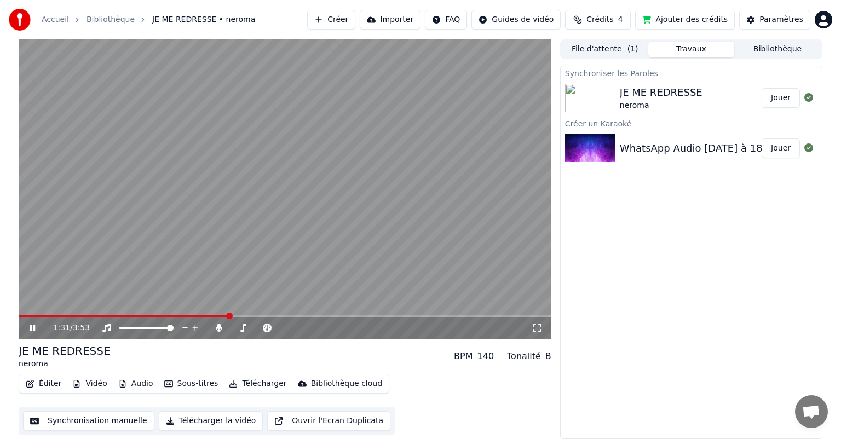
click at [87, 316] on span at bounding box center [124, 316] width 210 height 2
click at [537, 326] on icon at bounding box center [537, 328] width 11 height 9
click at [42, 383] on button "Éditer" at bounding box center [43, 383] width 44 height 15
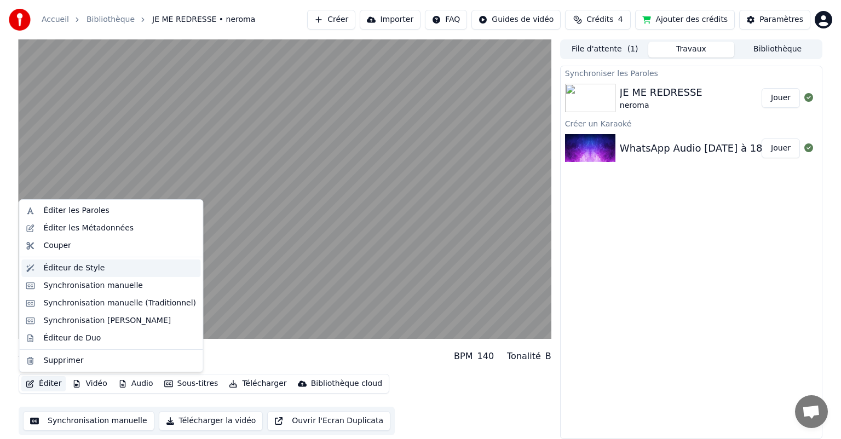
click at [50, 270] on div "Éditeur de Style" at bounding box center [73, 268] width 61 height 11
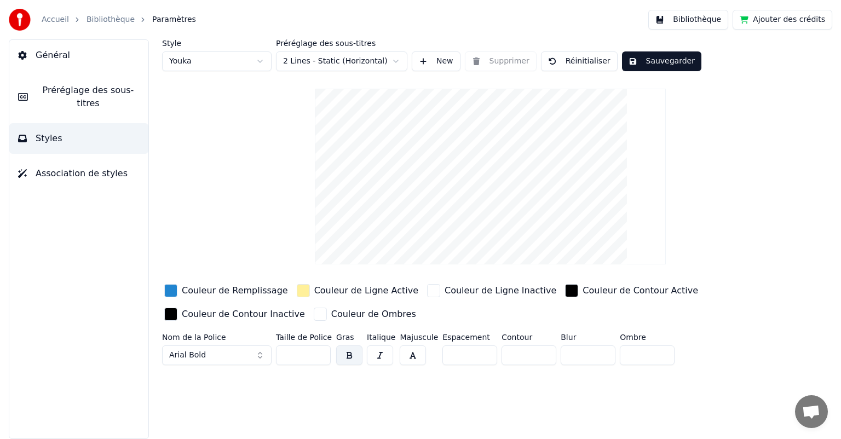
click at [256, 358] on button "Arial Bold" at bounding box center [217, 356] width 110 height 20
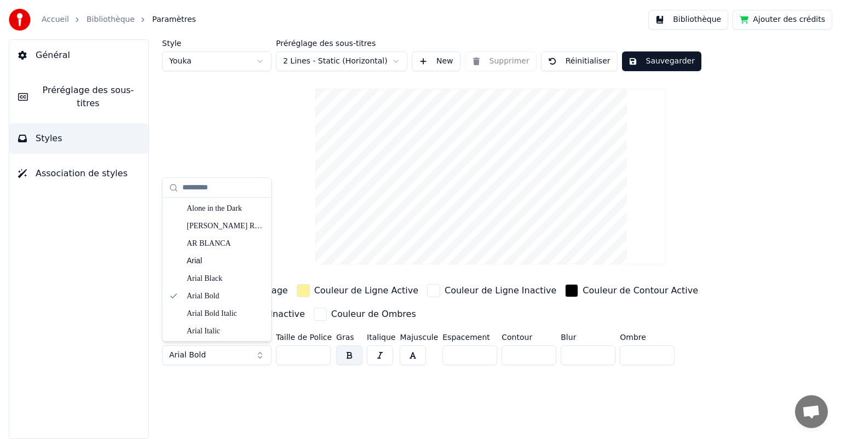
click at [257, 356] on button "Arial Bold" at bounding box center [217, 356] width 110 height 20
click at [206, 208] on div "Alone in the Dark" at bounding box center [226, 208] width 78 height 11
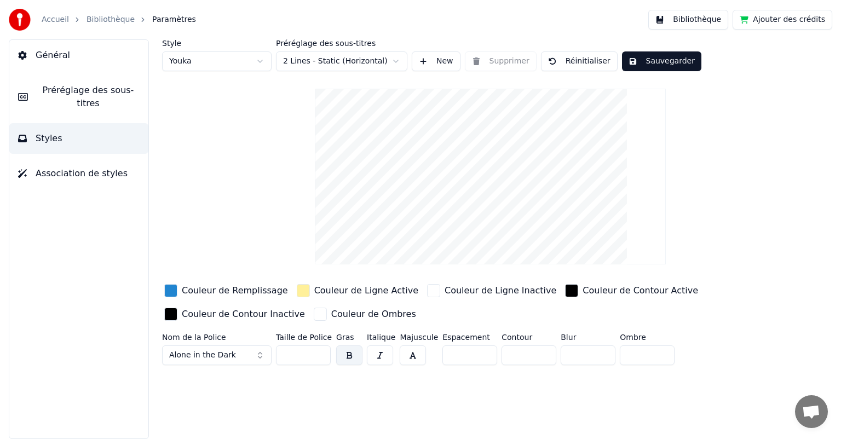
click at [226, 355] on span "Alone in the Dark" at bounding box center [202, 355] width 67 height 11
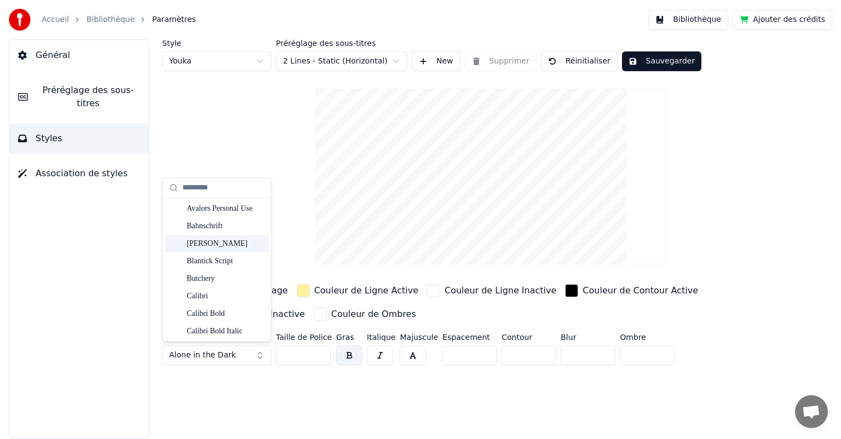
scroll to position [158, 0]
click at [192, 279] on div "Butchery" at bounding box center [226, 278] width 78 height 11
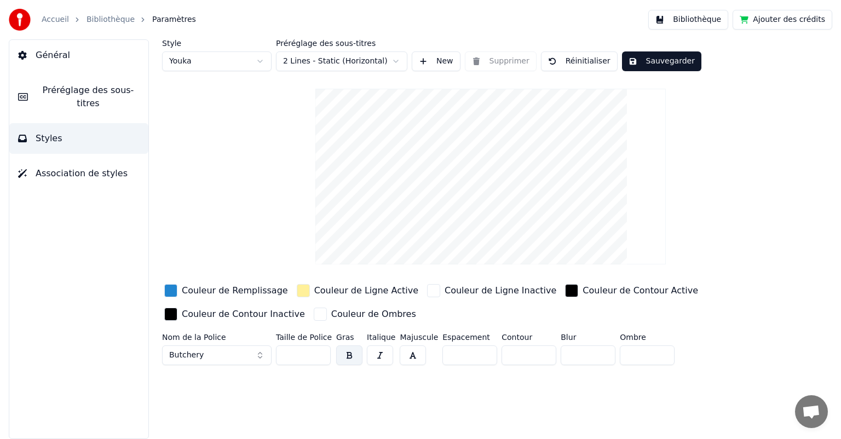
click at [206, 357] on button "Butchery" at bounding box center [217, 356] width 110 height 20
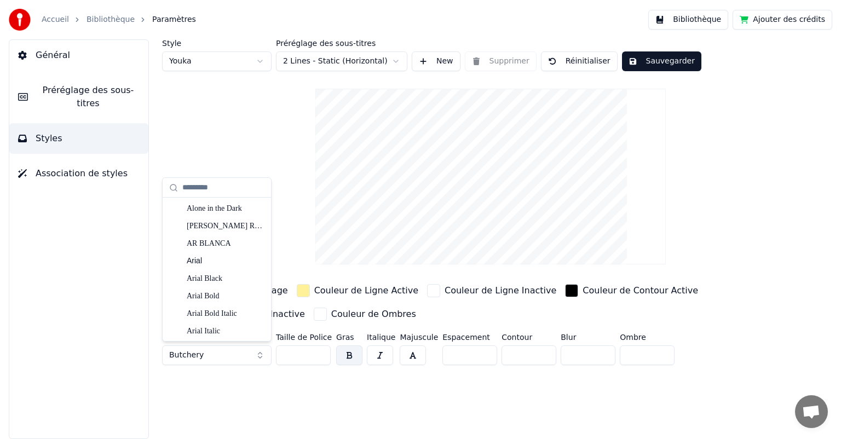
click at [200, 280] on div "Arial Black" at bounding box center [226, 278] width 78 height 11
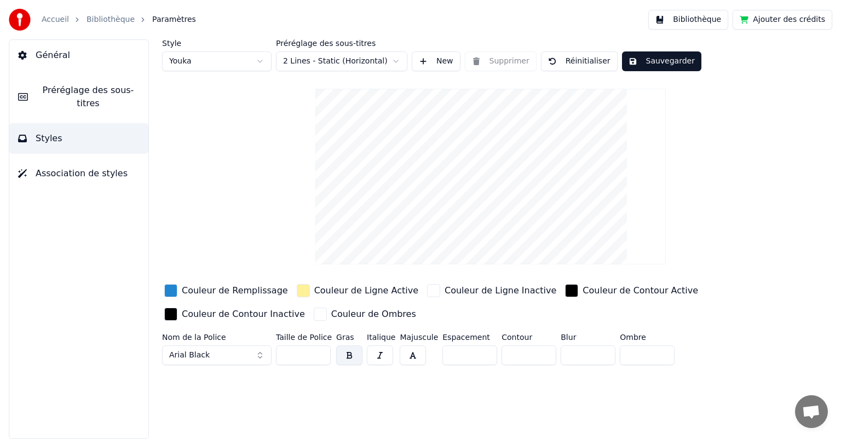
click at [215, 357] on button "Arial Black" at bounding box center [217, 356] width 110 height 20
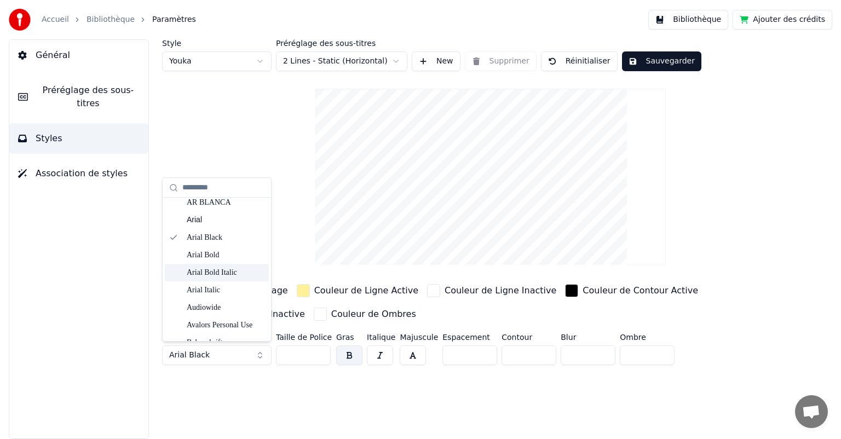
scroll to position [49, 0]
click at [206, 285] on div "Arial Italic" at bounding box center [226, 282] width 78 height 11
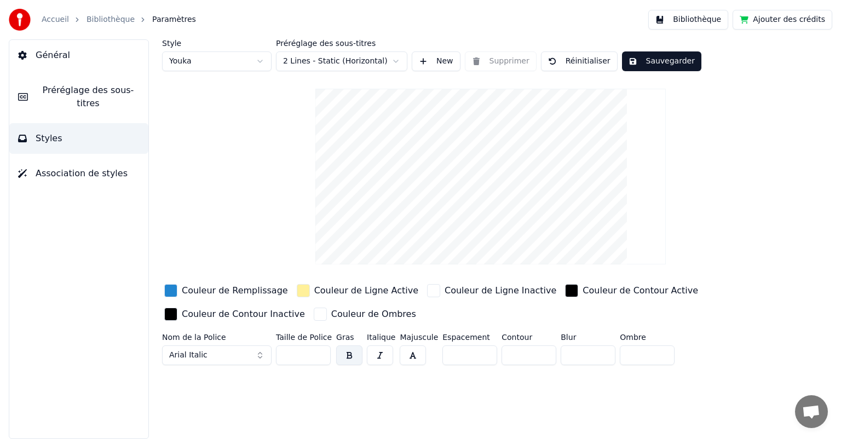
click at [221, 355] on button "Arial Italic" at bounding box center [217, 356] width 110 height 20
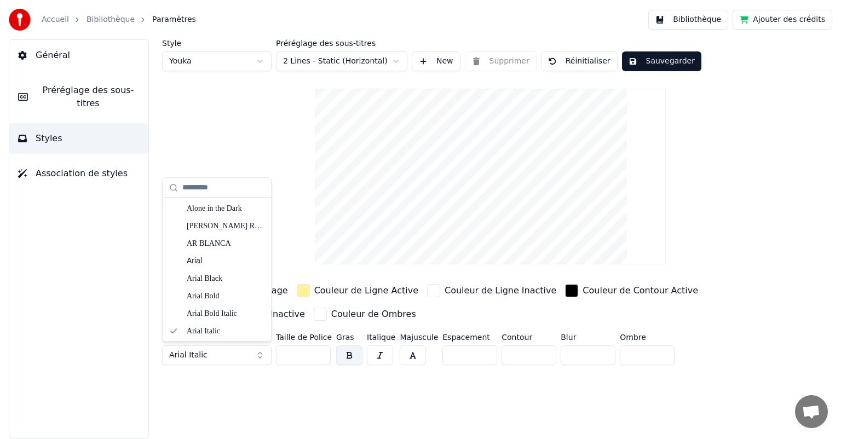
click at [202, 243] on div "AR BLANCA" at bounding box center [226, 243] width 78 height 11
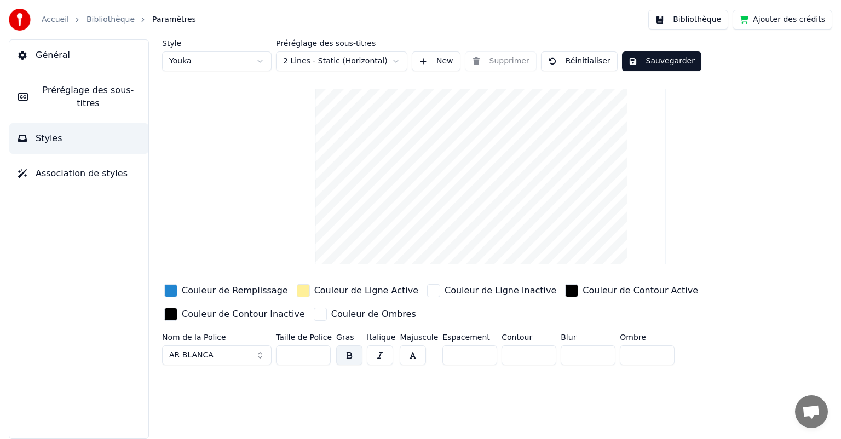
click at [225, 359] on button "AR BLANCA" at bounding box center [217, 356] width 110 height 20
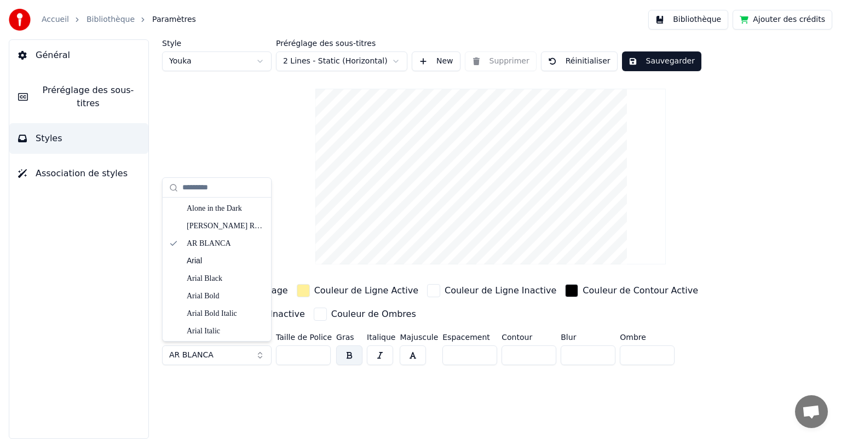
click at [207, 297] on div "Arial Bold" at bounding box center [226, 296] width 78 height 11
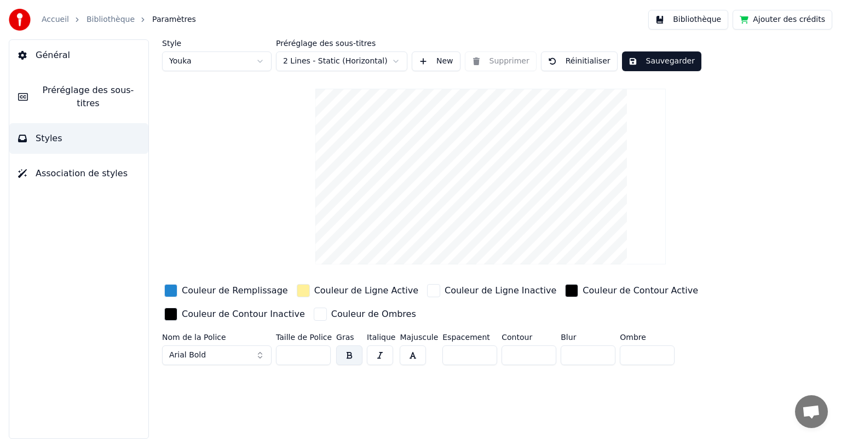
click at [205, 355] on button "Arial Bold" at bounding box center [217, 356] width 110 height 20
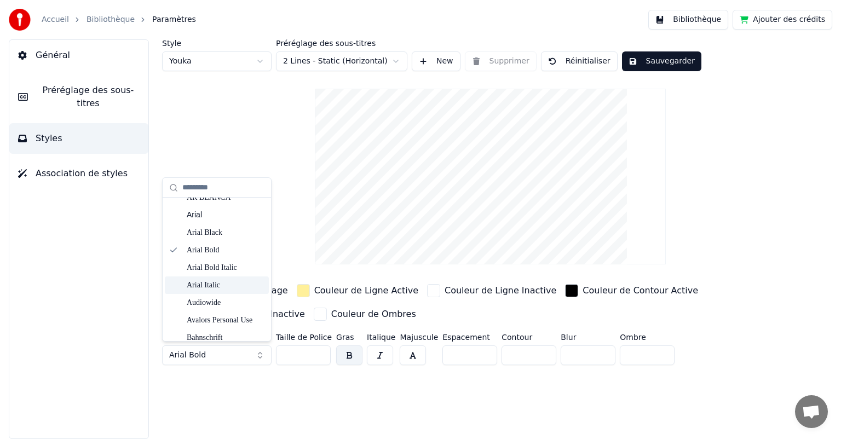
scroll to position [52, 0]
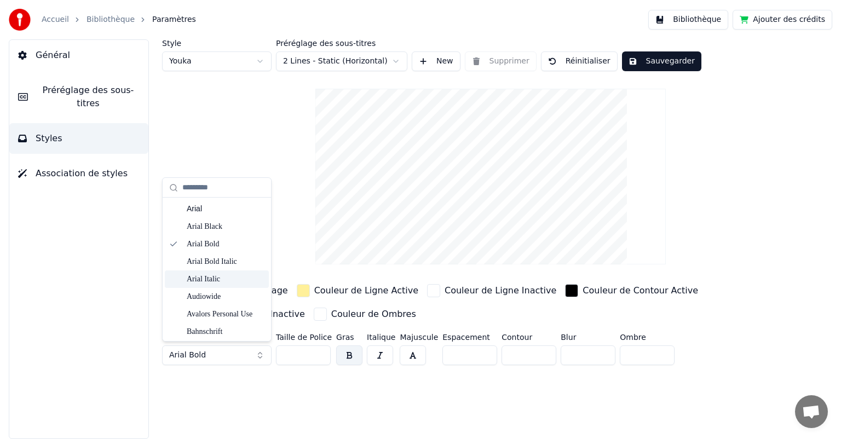
click at [205, 262] on div "Arial Bold Italic" at bounding box center [226, 261] width 78 height 11
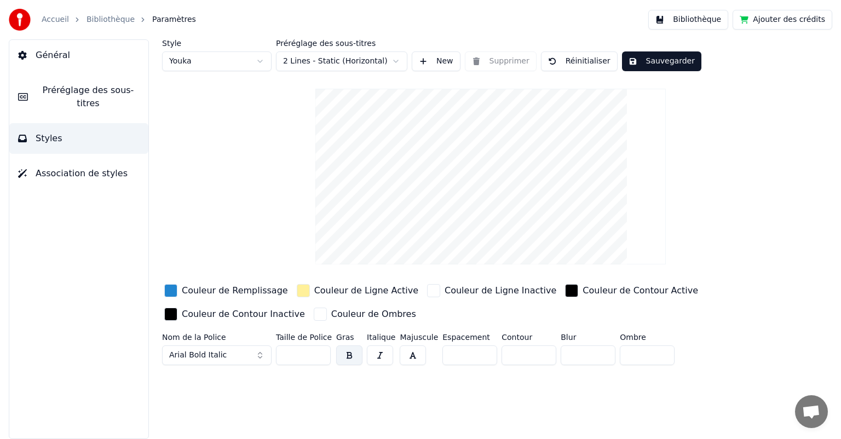
click at [383, 354] on button "button" at bounding box center [380, 356] width 26 height 20
click at [414, 354] on button "button" at bounding box center [413, 356] width 26 height 20
click at [416, 355] on button "button" at bounding box center [413, 356] width 26 height 20
click at [172, 296] on div "button" at bounding box center [170, 290] width 13 height 13
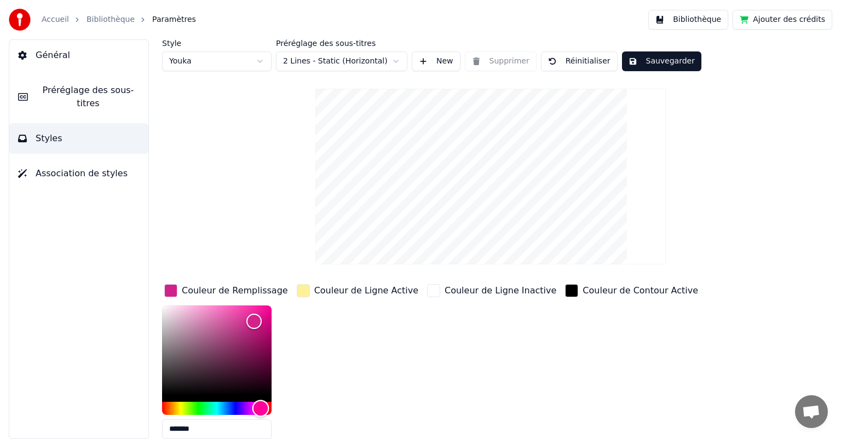
type input "*******"
click at [307, 289] on div "button" at bounding box center [303, 290] width 13 height 13
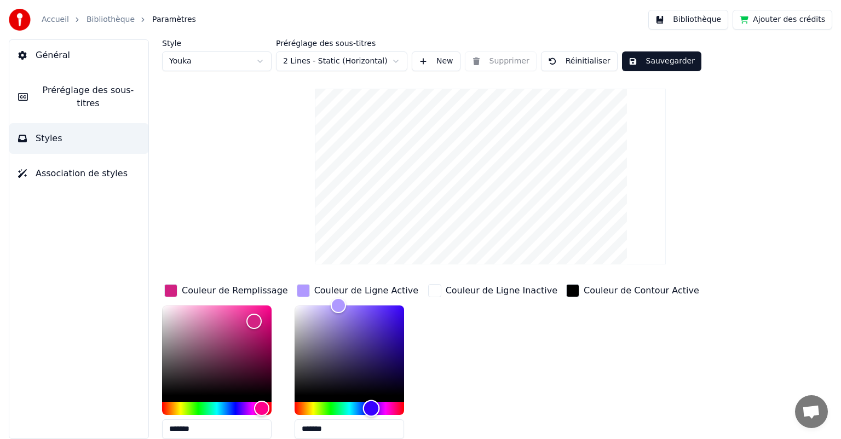
type input "*******"
click at [434, 294] on div "button" at bounding box center [434, 290] width 13 height 13
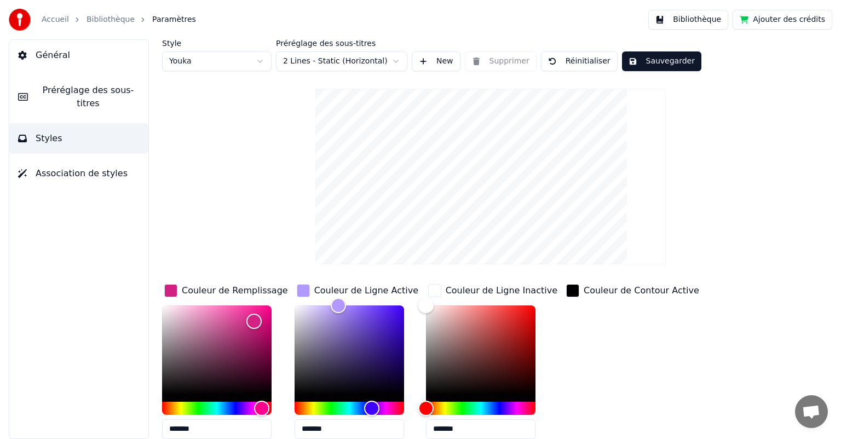
click at [389, 59] on button "2 Lines - Static (Horizontal)" at bounding box center [341, 61] width 131 height 20
click at [293, 102] on span "2 Lines - Dynamic (Horizontal)" at bounding box center [341, 102] width 116 height 11
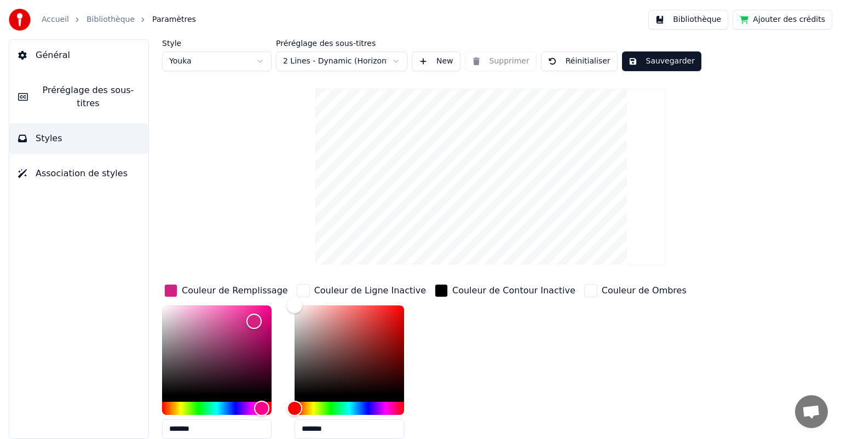
click at [326, 65] on button "2 Lines - Dynamic (Horizontal)" at bounding box center [341, 61] width 131 height 20
click at [305, 121] on span "4 Lines (Horizontal)" at bounding box center [320, 119] width 75 height 11
click at [322, 68] on button "4 Lines (Horizontal)" at bounding box center [341, 61] width 131 height 20
click at [307, 139] on span "4 Lines (Vertical)" at bounding box center [315, 137] width 65 height 11
click at [311, 62] on button "4 Lines (Vertical)" at bounding box center [341, 61] width 131 height 20
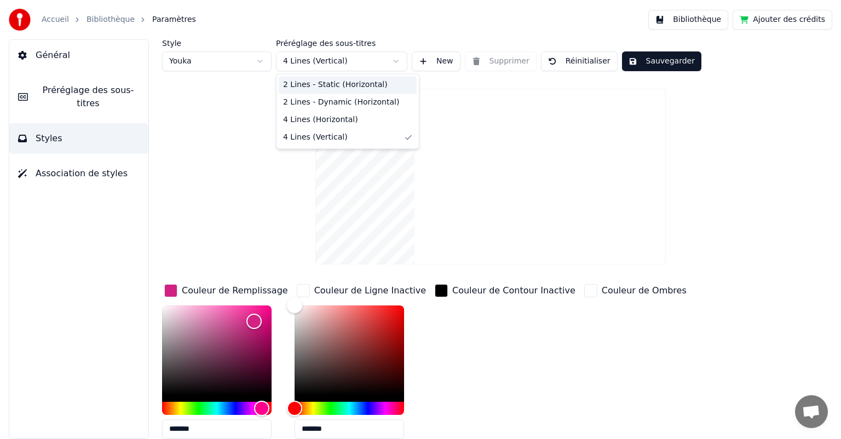
click at [316, 84] on span "2 Lines - Static (Horizontal)" at bounding box center [335, 84] width 105 height 11
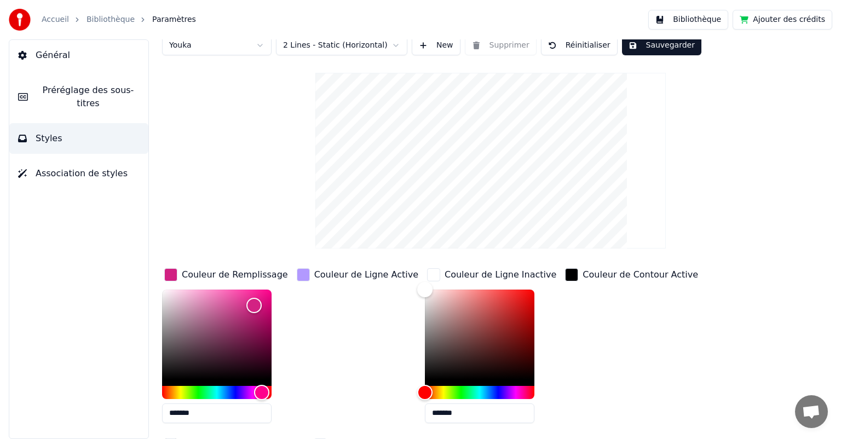
scroll to position [0, 0]
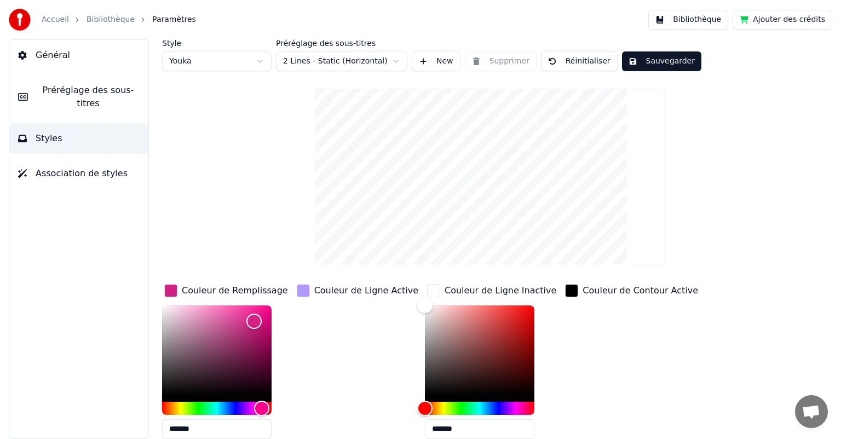
click at [70, 167] on span "Association de styles" at bounding box center [82, 173] width 92 height 13
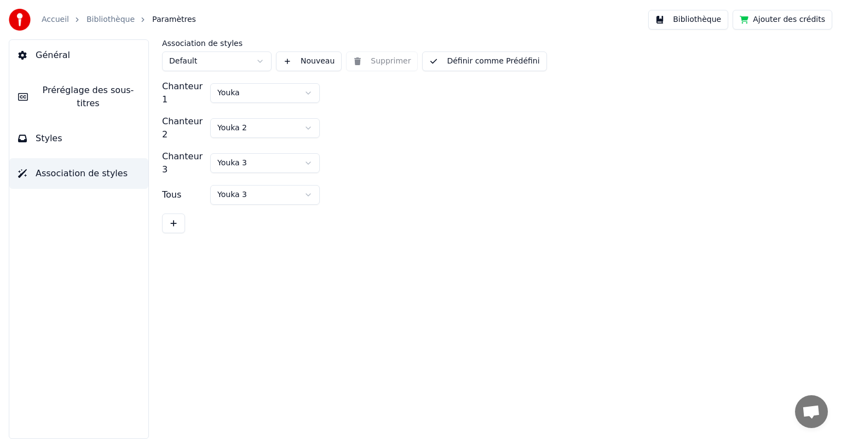
click at [60, 131] on button "Styles" at bounding box center [78, 138] width 139 height 31
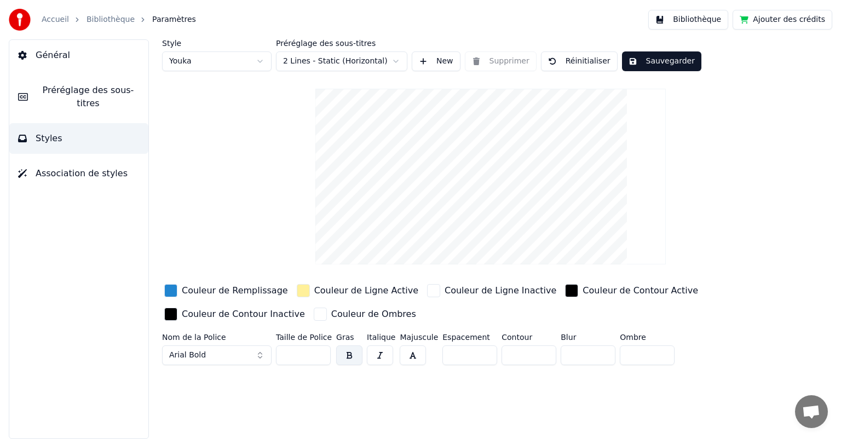
click at [174, 290] on div "button" at bounding box center [170, 290] width 13 height 13
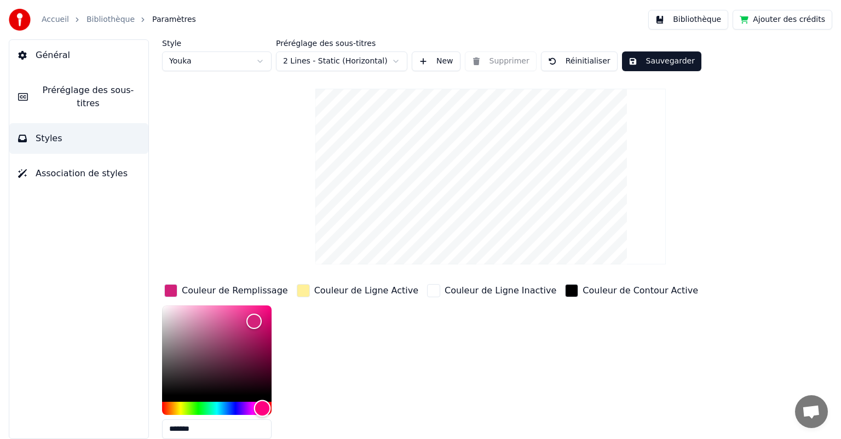
type input "*******"
click at [312, 296] on div "Couleur de Ligne Active" at bounding box center [358, 291] width 126 height 18
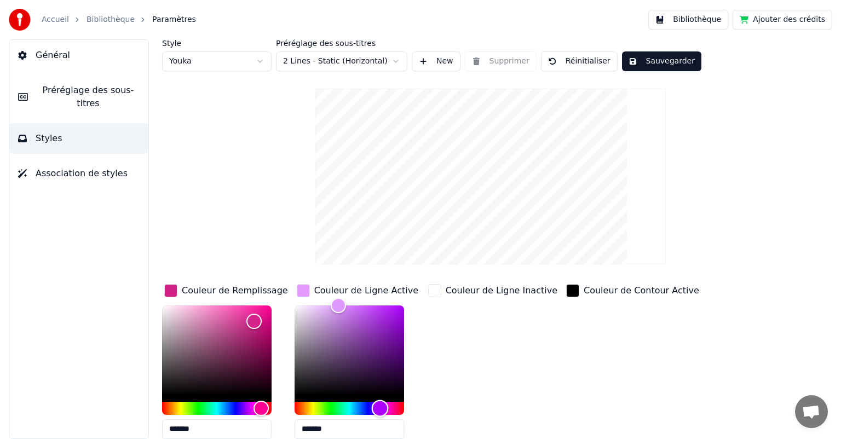
type input "*******"
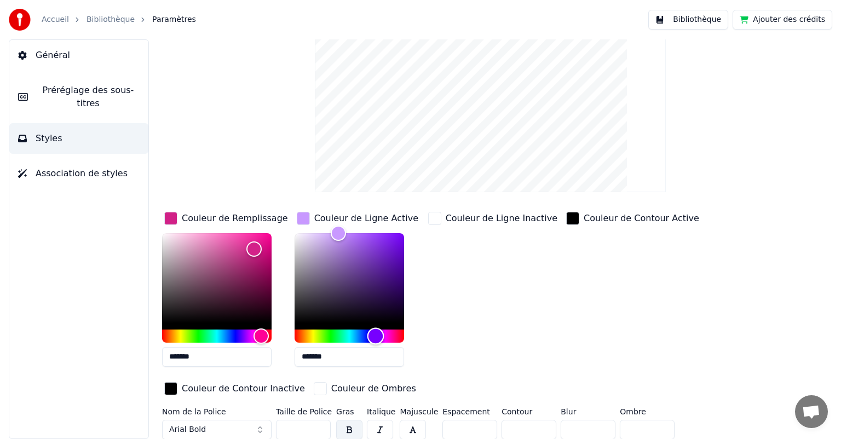
scroll to position [76, 0]
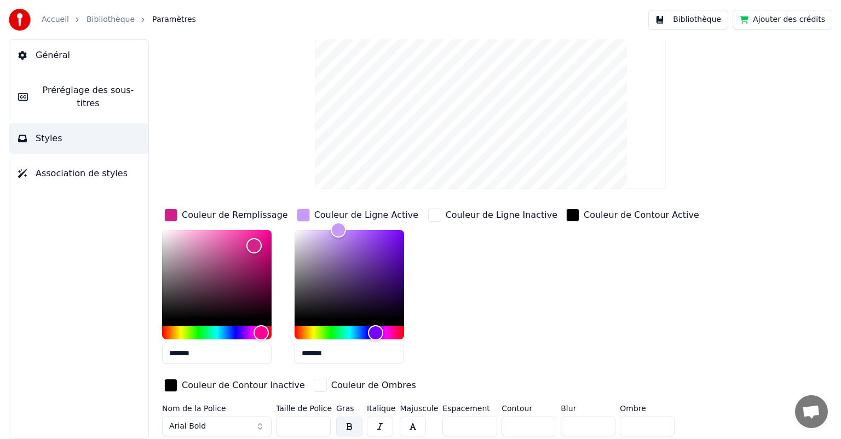
click at [260, 425] on button "Arial Bold" at bounding box center [217, 427] width 110 height 20
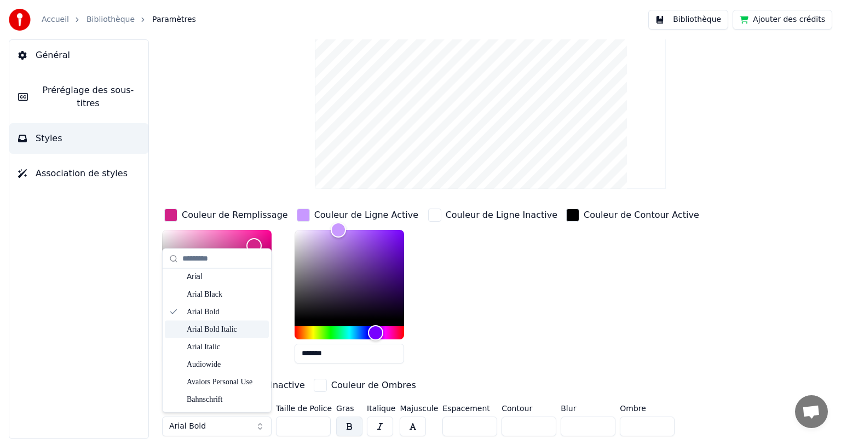
scroll to position [57, 0]
click at [196, 348] on div "Arial Italic" at bounding box center [226, 345] width 78 height 11
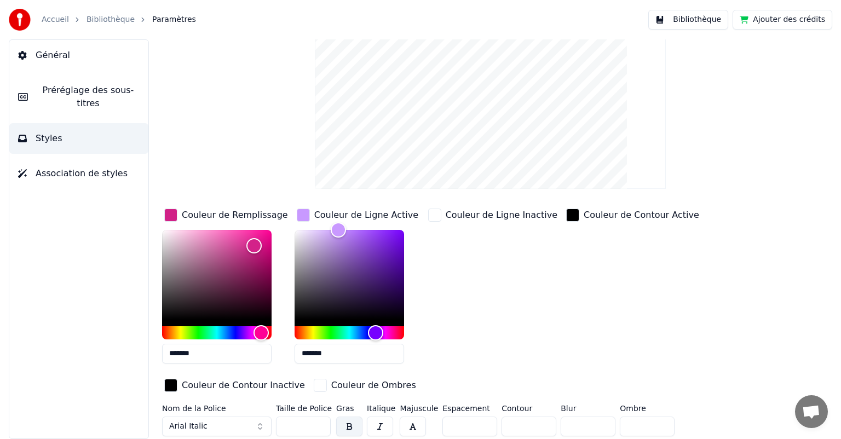
click at [381, 424] on button "button" at bounding box center [380, 427] width 26 height 20
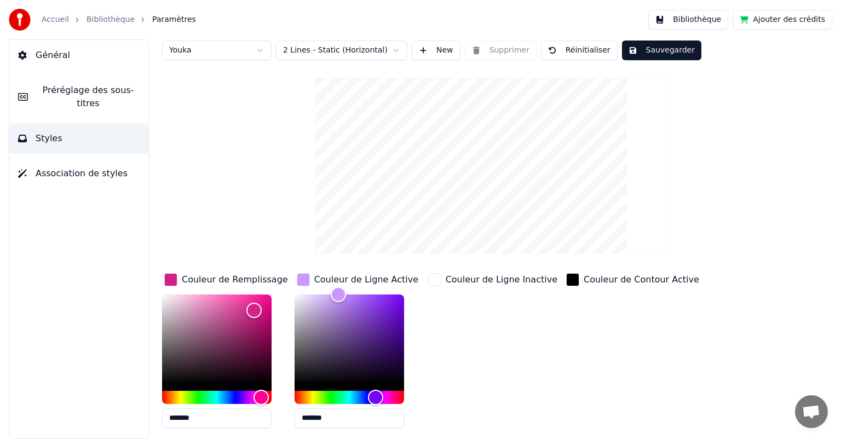
scroll to position [0, 0]
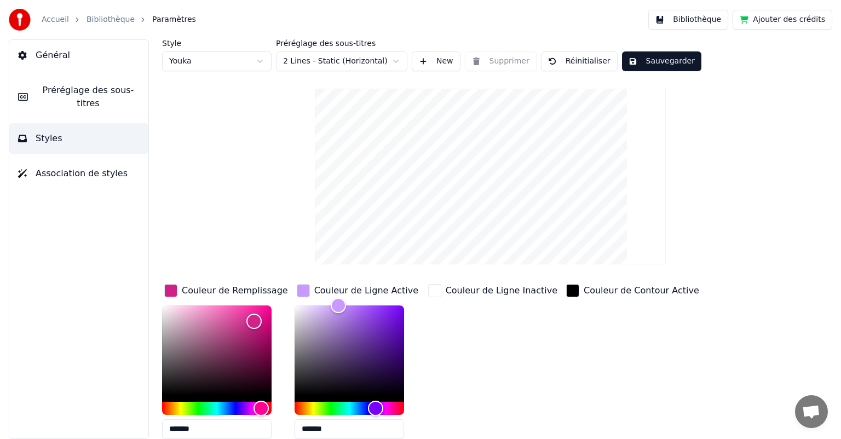
click at [645, 61] on button "Sauvegarder" at bounding box center [661, 61] width 79 height 20
click at [688, 21] on button "Bibliothèque" at bounding box center [689, 20] width 80 height 20
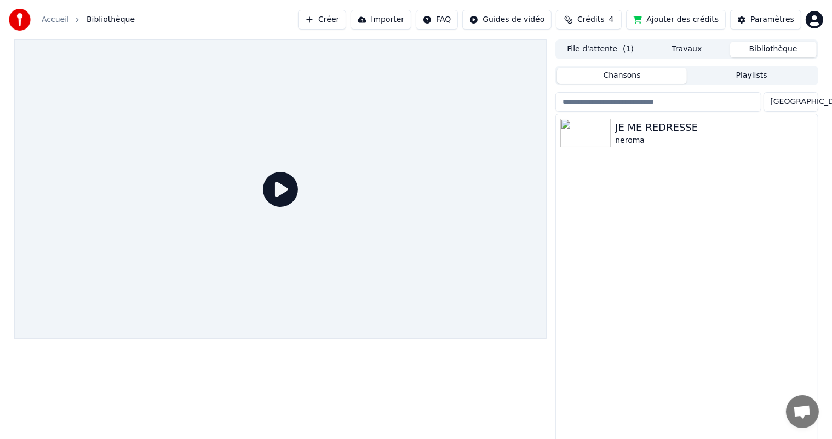
click at [676, 44] on button "Travaux" at bounding box center [687, 50] width 87 height 16
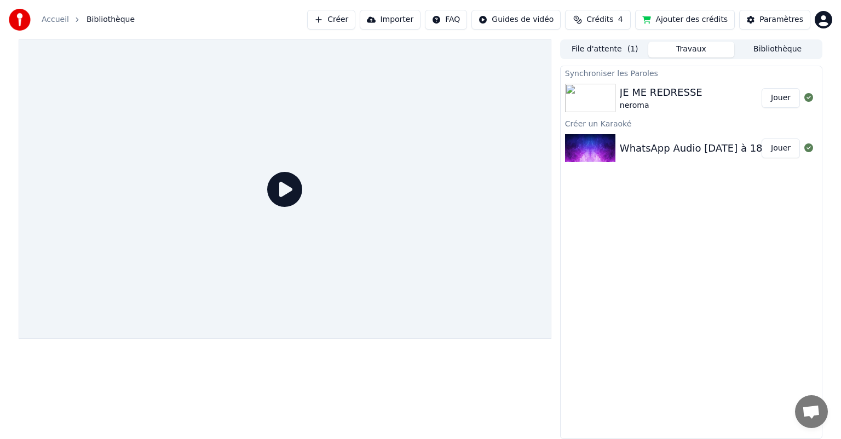
click at [607, 51] on button "File d'attente ( 1 )" at bounding box center [605, 50] width 87 height 16
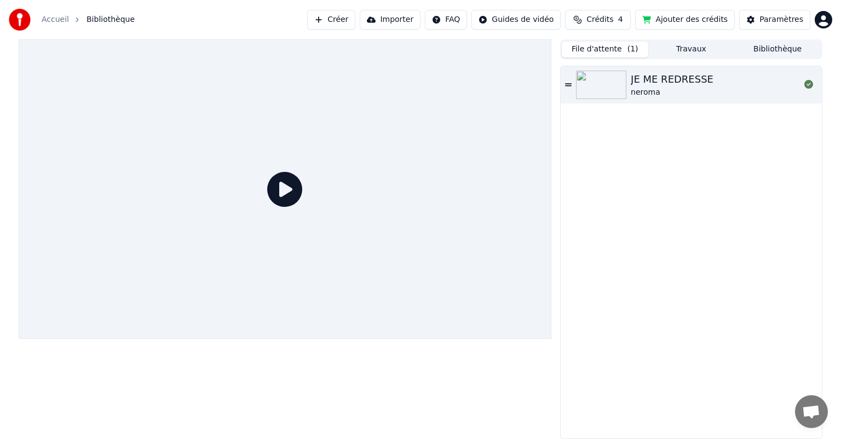
click at [761, 46] on button "Bibliothèque" at bounding box center [778, 50] width 87 height 16
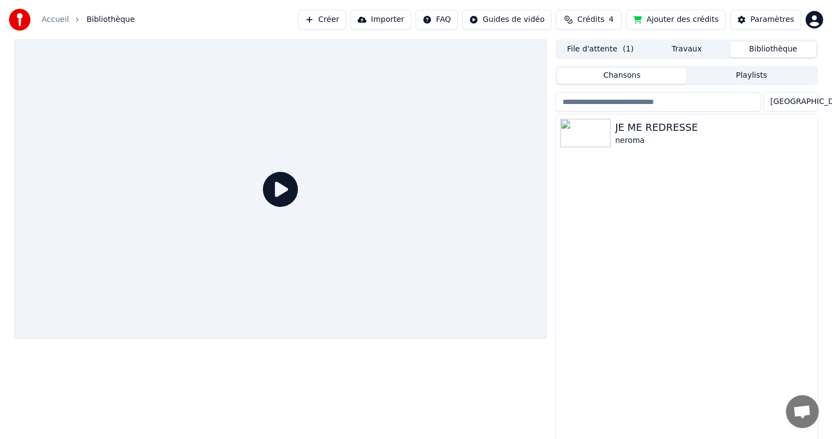
click at [289, 187] on icon at bounding box center [280, 189] width 35 height 35
click at [278, 185] on icon at bounding box center [280, 189] width 35 height 35
click at [594, 137] on img at bounding box center [585, 133] width 50 height 28
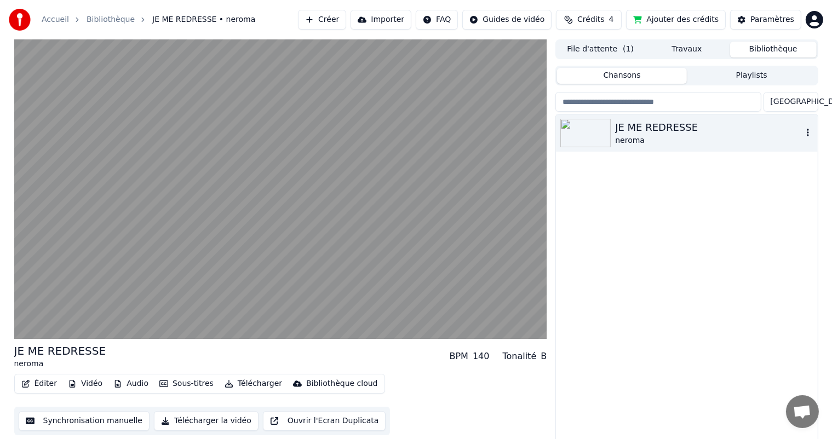
click at [125, 254] on video at bounding box center [280, 189] width 533 height 300
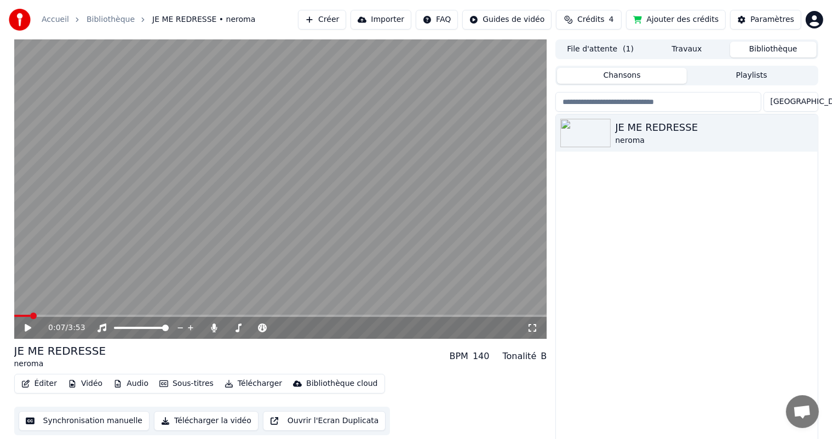
click at [214, 329] on icon at bounding box center [214, 328] width 6 height 9
click at [34, 337] on div "0:07 / 3:53" at bounding box center [280, 328] width 533 height 22
click at [28, 335] on div "0:07 / 3:53" at bounding box center [280, 328] width 533 height 22
click at [48, 248] on video at bounding box center [280, 189] width 533 height 300
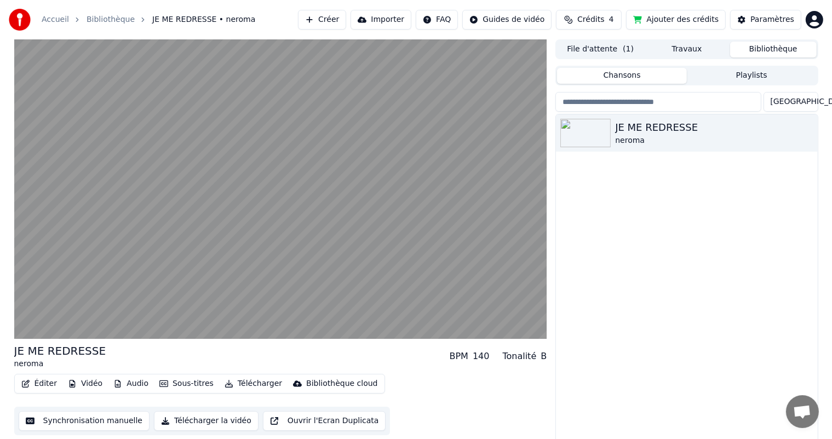
click at [28, 333] on video at bounding box center [280, 189] width 533 height 300
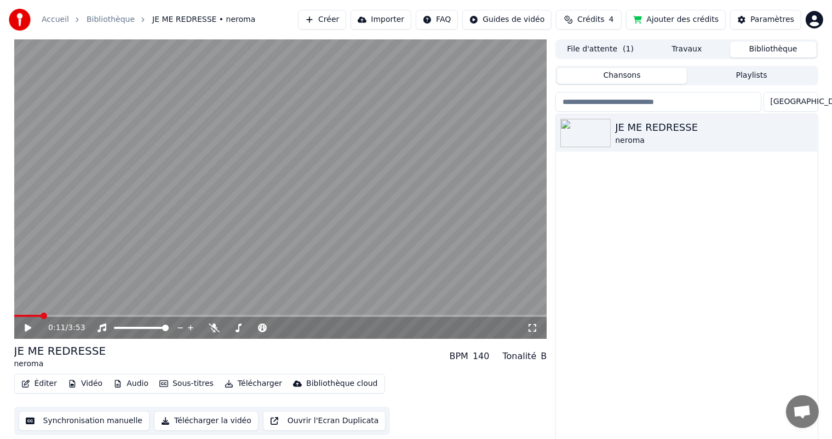
click at [79, 387] on button "Vidéo" at bounding box center [85, 383] width 43 height 15
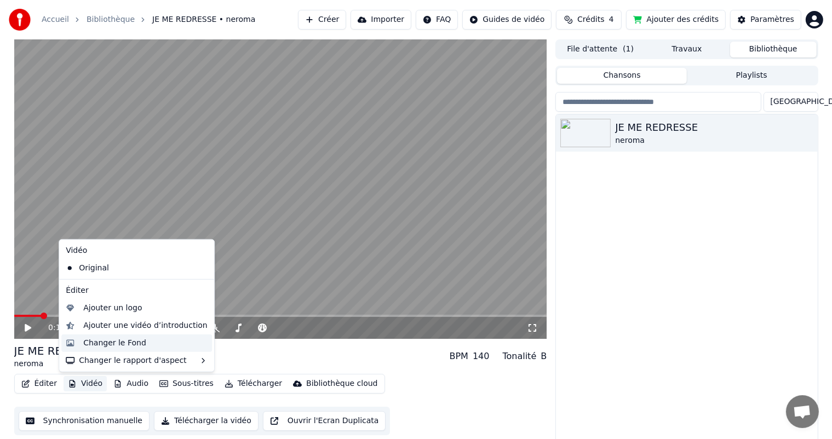
click at [105, 346] on div "Changer le Fond" at bounding box center [114, 343] width 63 height 11
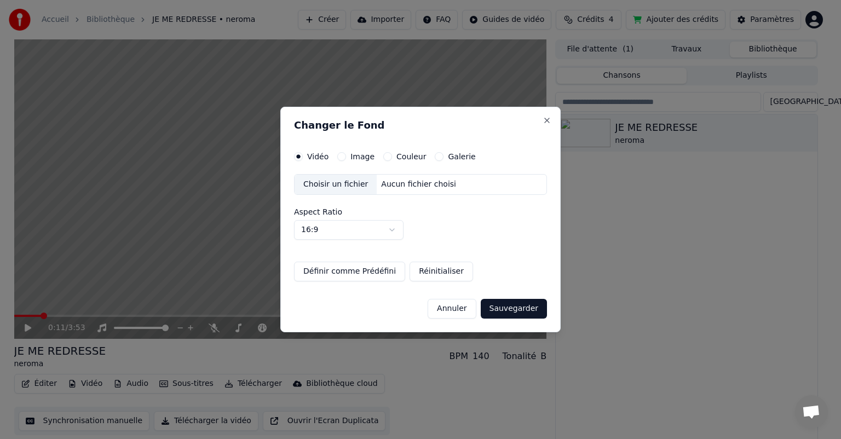
click at [355, 157] on label "Image" at bounding box center [363, 157] width 24 height 8
click at [346, 157] on button "Image" at bounding box center [341, 156] width 9 height 9
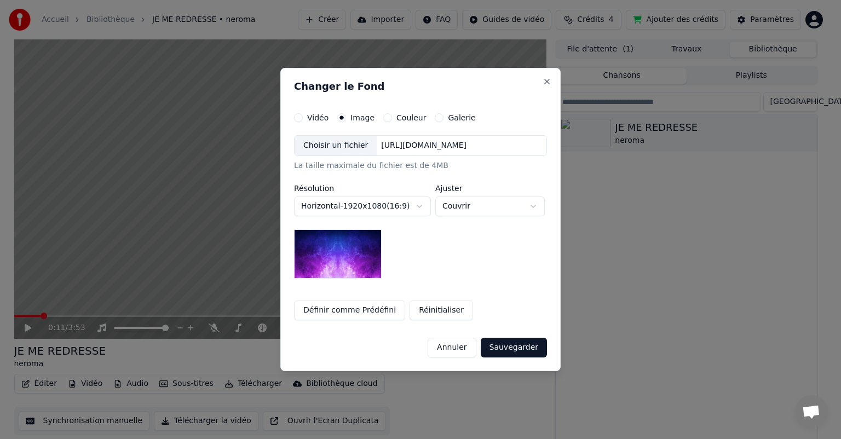
click at [334, 248] on img at bounding box center [338, 254] width 88 height 49
click at [419, 311] on button "Réinitialiser" at bounding box center [442, 311] width 64 height 20
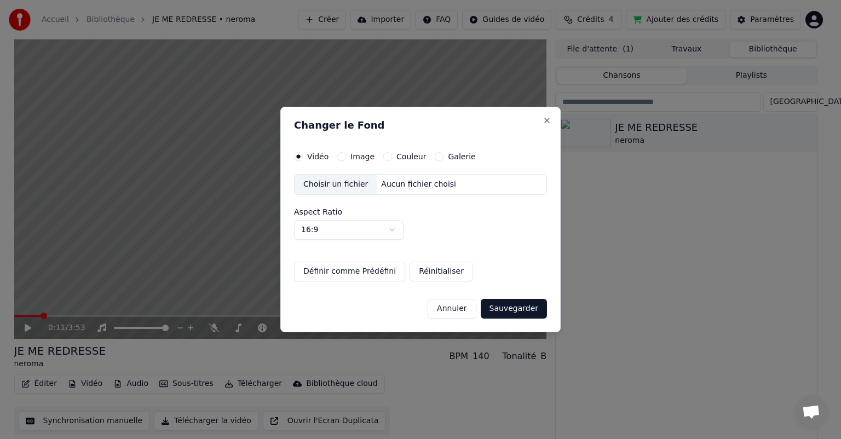
click at [339, 157] on button "Image" at bounding box center [341, 156] width 9 height 9
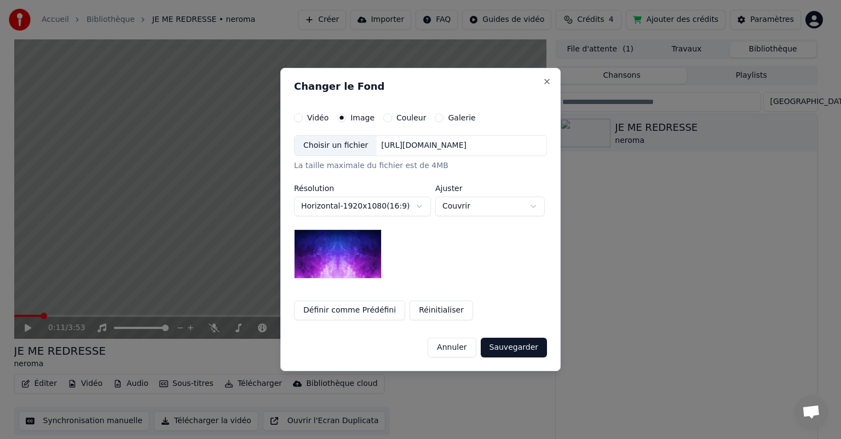
click at [325, 145] on div "Choisir un fichier" at bounding box center [336, 146] width 82 height 20
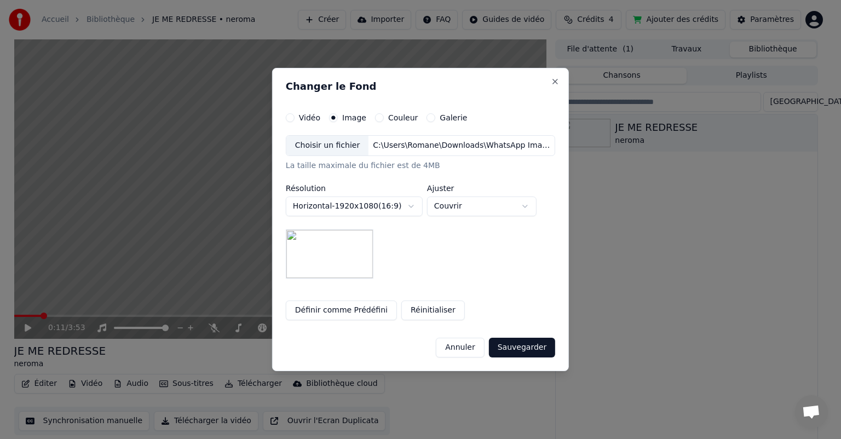
click at [508, 348] on button "Sauvegarder" at bounding box center [522, 348] width 66 height 20
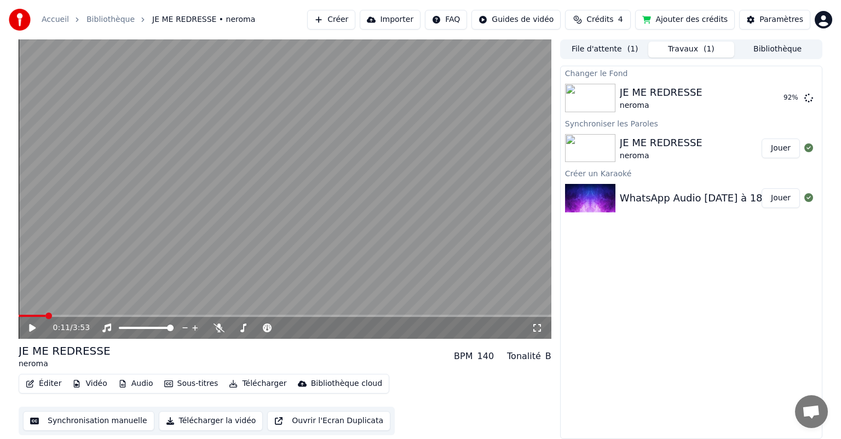
click at [204, 239] on video at bounding box center [285, 189] width 533 height 300
click at [773, 94] on button "Jouer" at bounding box center [781, 98] width 38 height 20
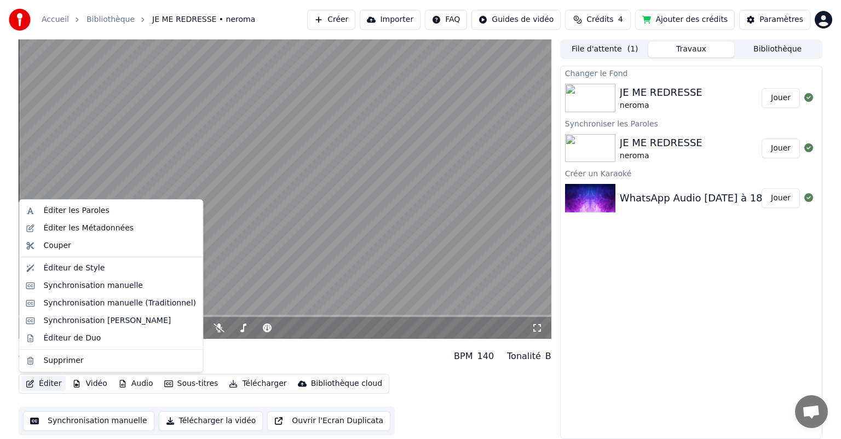
click at [43, 383] on button "Éditer" at bounding box center [43, 383] width 44 height 15
click at [61, 228] on div "Éditer les Métadonnées" at bounding box center [88, 228] width 90 height 11
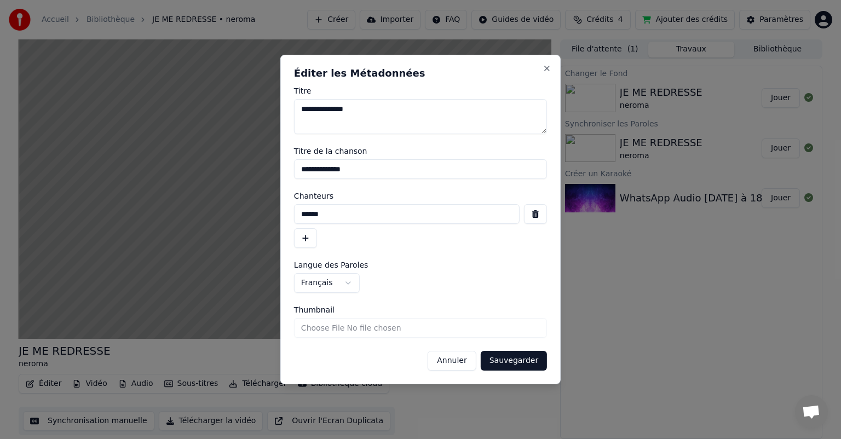
click at [369, 209] on input "******" at bounding box center [407, 214] width 226 height 20
type input "*******"
click at [460, 360] on button "Annuler" at bounding box center [452, 361] width 48 height 20
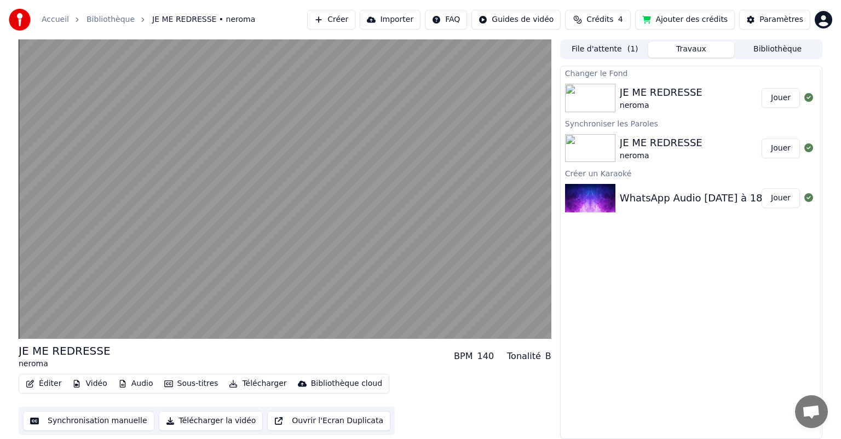
click at [407, 18] on button "Importer" at bounding box center [390, 20] width 61 height 20
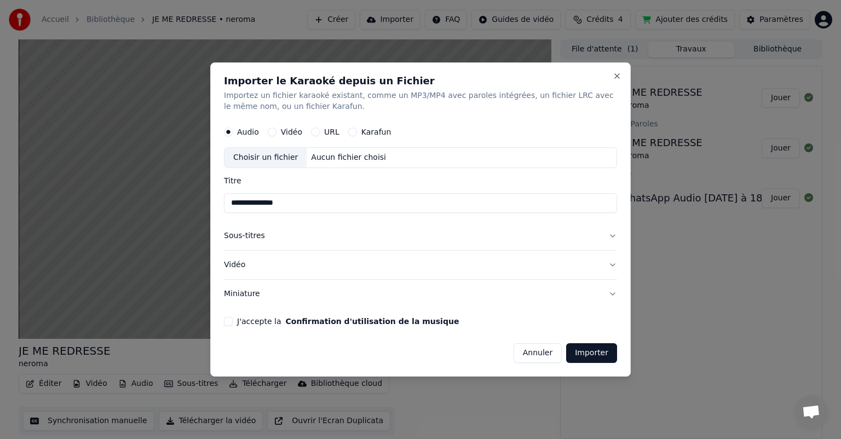
click at [280, 202] on input "**********" at bounding box center [420, 203] width 393 height 20
click at [289, 202] on input "**********" at bounding box center [420, 203] width 393 height 20
type input "**********"
click at [317, 205] on input "**********" at bounding box center [420, 203] width 393 height 20
type input "**********"
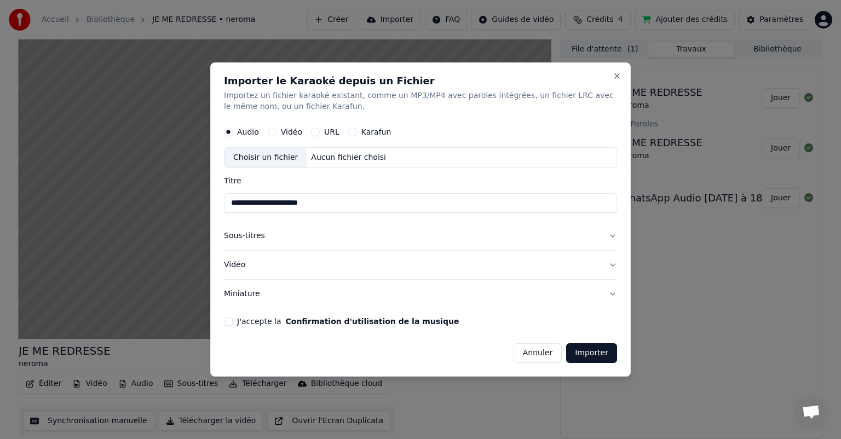
click at [257, 237] on button "Sous-titres" at bounding box center [420, 236] width 393 height 28
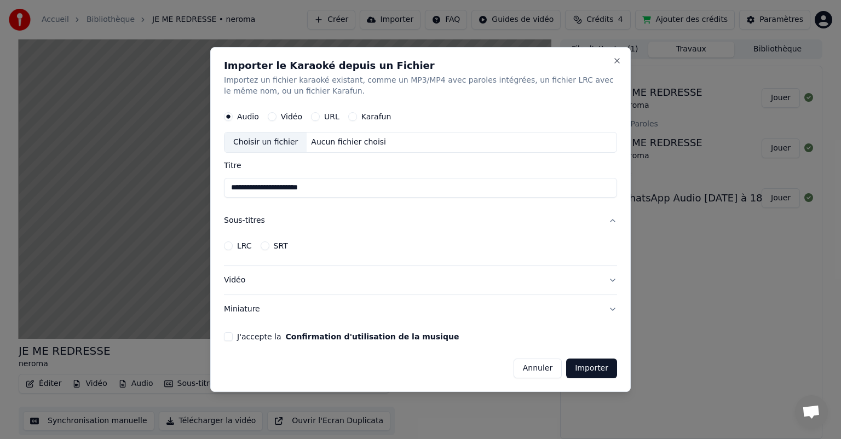
click at [270, 286] on button "Vidéo" at bounding box center [420, 280] width 393 height 28
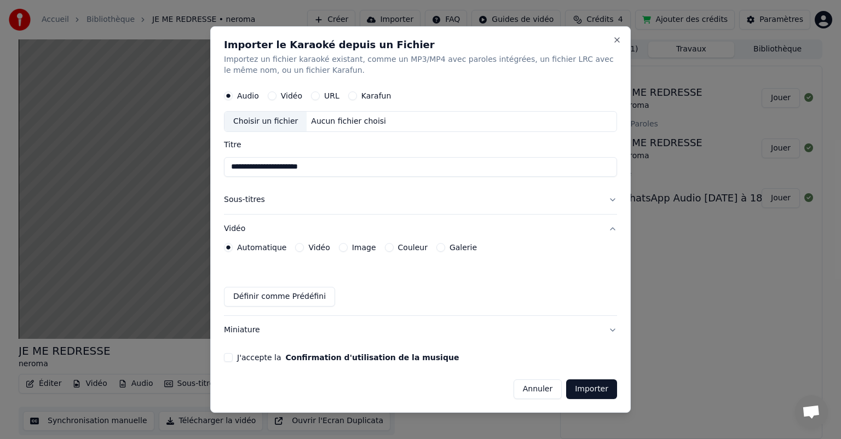
click at [235, 332] on button "Miniature" at bounding box center [420, 330] width 393 height 28
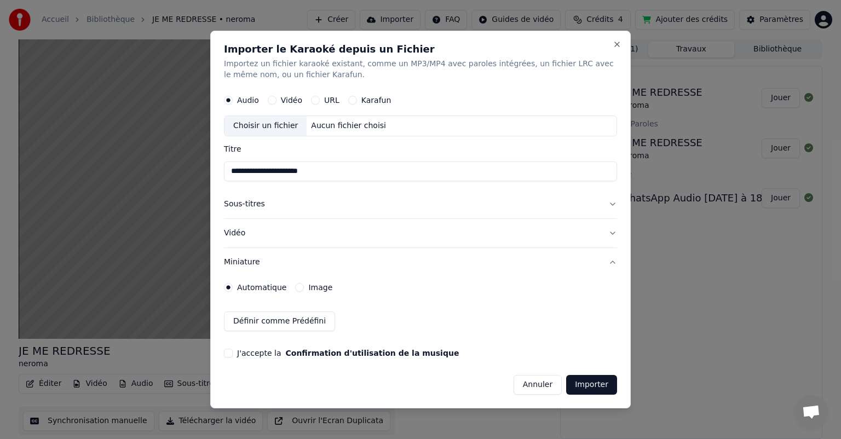
click at [229, 353] on button "J'accepte la Confirmation d'utilisation de la musique" at bounding box center [228, 353] width 9 height 9
click at [596, 394] on div "**********" at bounding box center [420, 220] width 421 height 378
click at [595, 390] on button "Importer" at bounding box center [591, 385] width 51 height 20
click at [594, 385] on button "Importer" at bounding box center [591, 385] width 51 height 20
click at [588, 387] on button "Importer" at bounding box center [591, 385] width 51 height 20
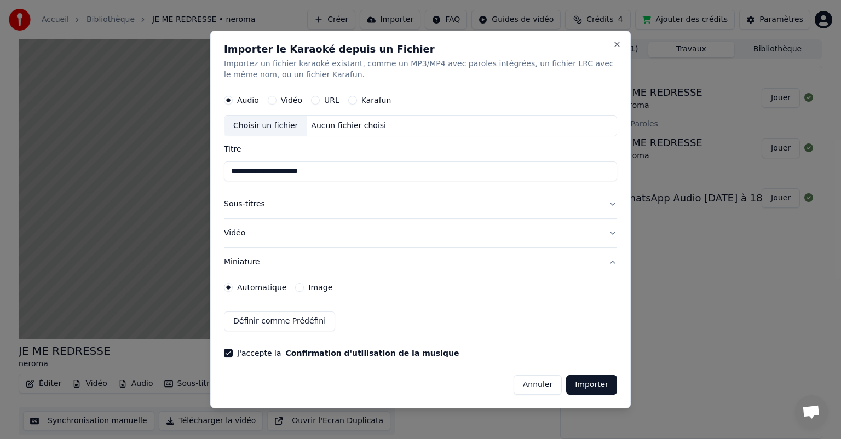
click at [588, 387] on button "Importer" at bounding box center [591, 385] width 51 height 20
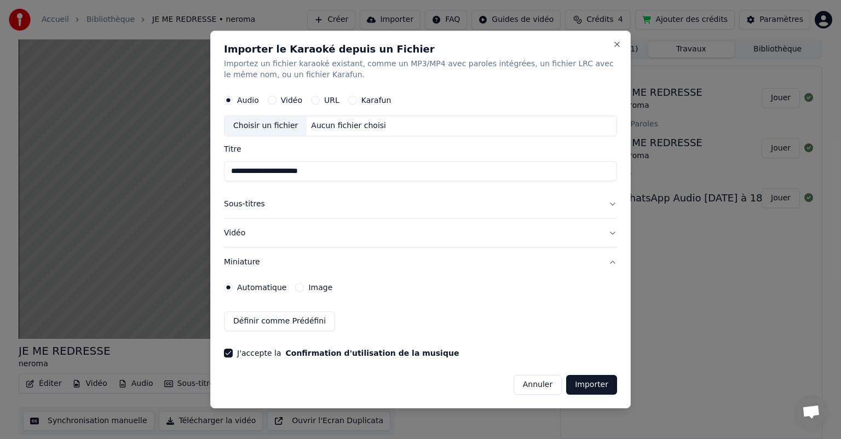
click at [588, 387] on button "Importer" at bounding box center [591, 385] width 51 height 20
click at [261, 320] on button "Définir comme Prédéfini" at bounding box center [279, 322] width 111 height 20
click at [282, 318] on button "Définir comme Prédéfini" at bounding box center [279, 322] width 111 height 20
click at [588, 385] on button "Importer" at bounding box center [591, 385] width 51 height 20
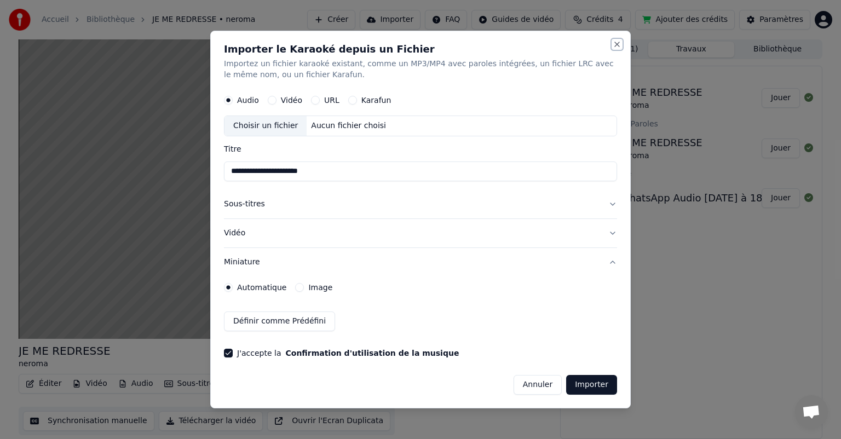
click at [616, 43] on button "Close" at bounding box center [617, 44] width 9 height 9
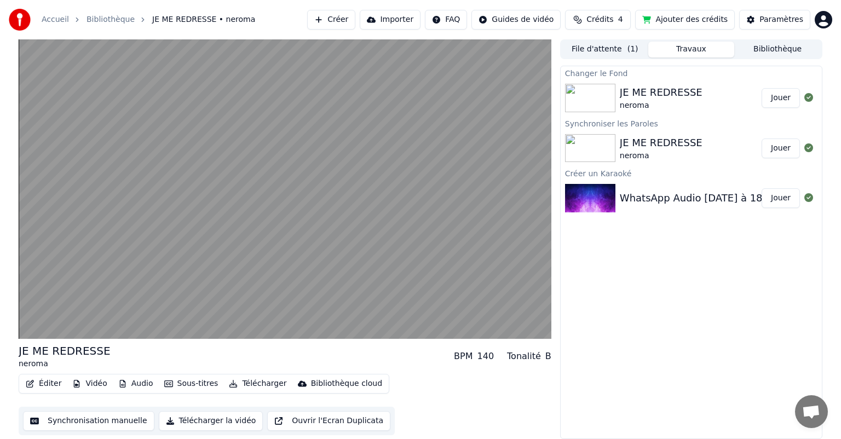
click at [237, 383] on button "Télécharger" at bounding box center [258, 383] width 66 height 15
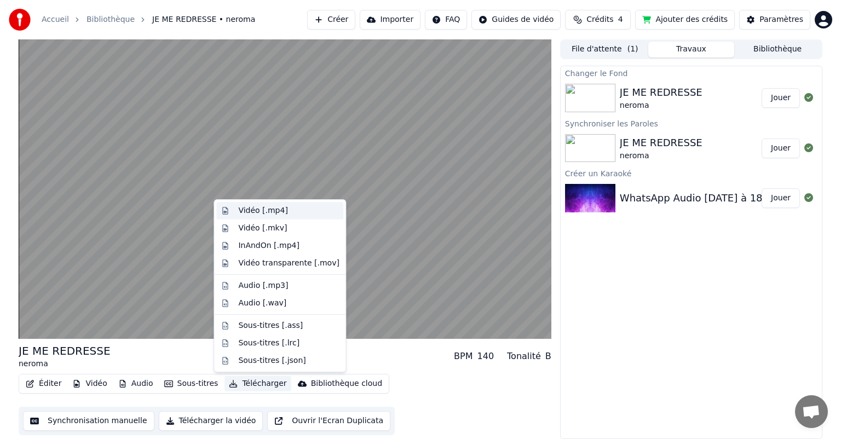
click at [263, 206] on div "Vidéo [.mp4]" at bounding box center [262, 210] width 49 height 11
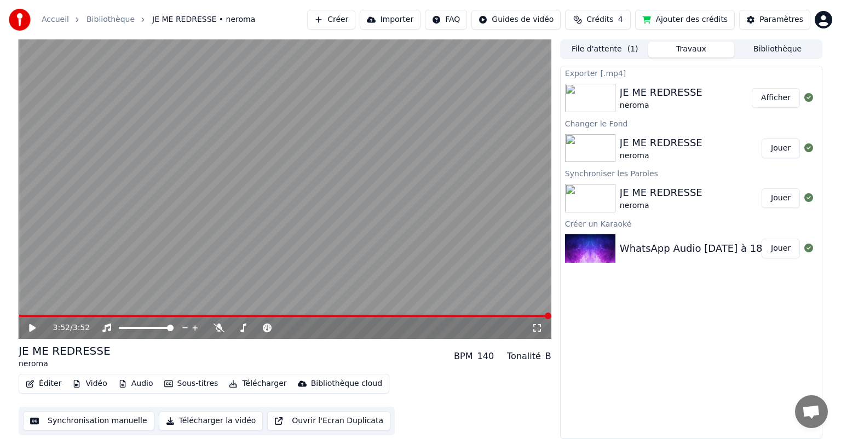
drag, startPoint x: 140, startPoint y: 107, endPoint x: 0, endPoint y: -13, distance: 184.5
click at [0, 0] on html "Accueil Bibliothèque JE ME REDRESSE • neroma Créer Importer FAQ Guides de vidéo…" at bounding box center [420, 219] width 841 height 439
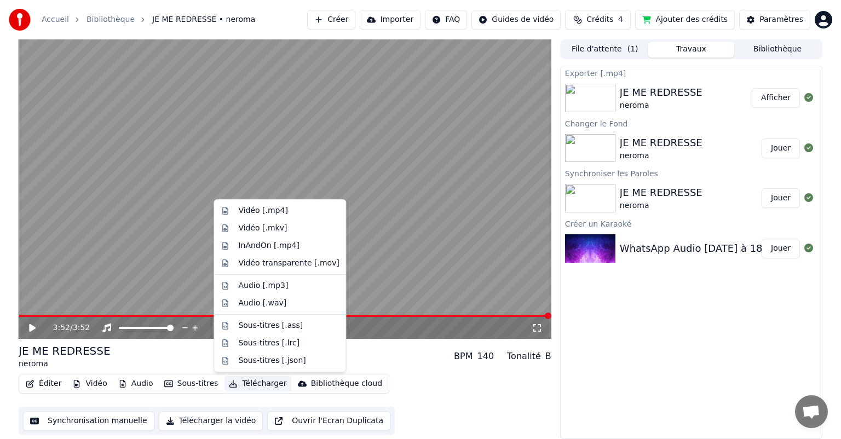
click at [257, 386] on button "Télécharger" at bounding box center [258, 383] width 66 height 15
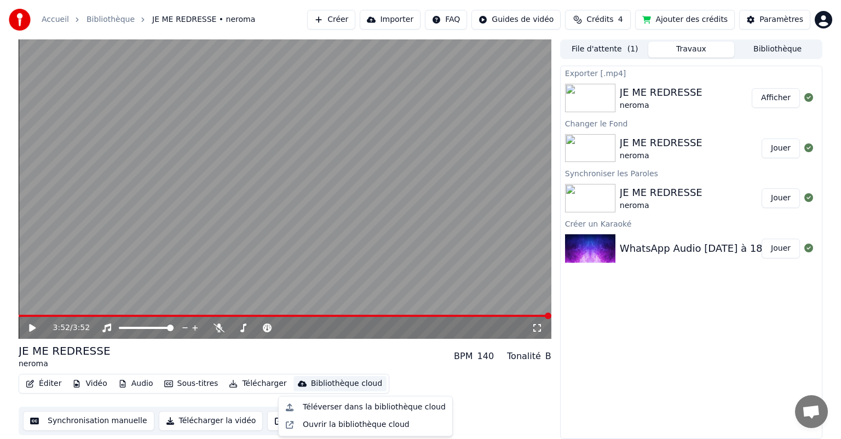
click at [571, 375] on div "Exporter [.mp4] JE ME REDRESSE neroma Afficher Changer le Fond JE ME REDRESSE n…" at bounding box center [691, 253] width 262 height 374
